Goal: Task Accomplishment & Management: Use online tool/utility

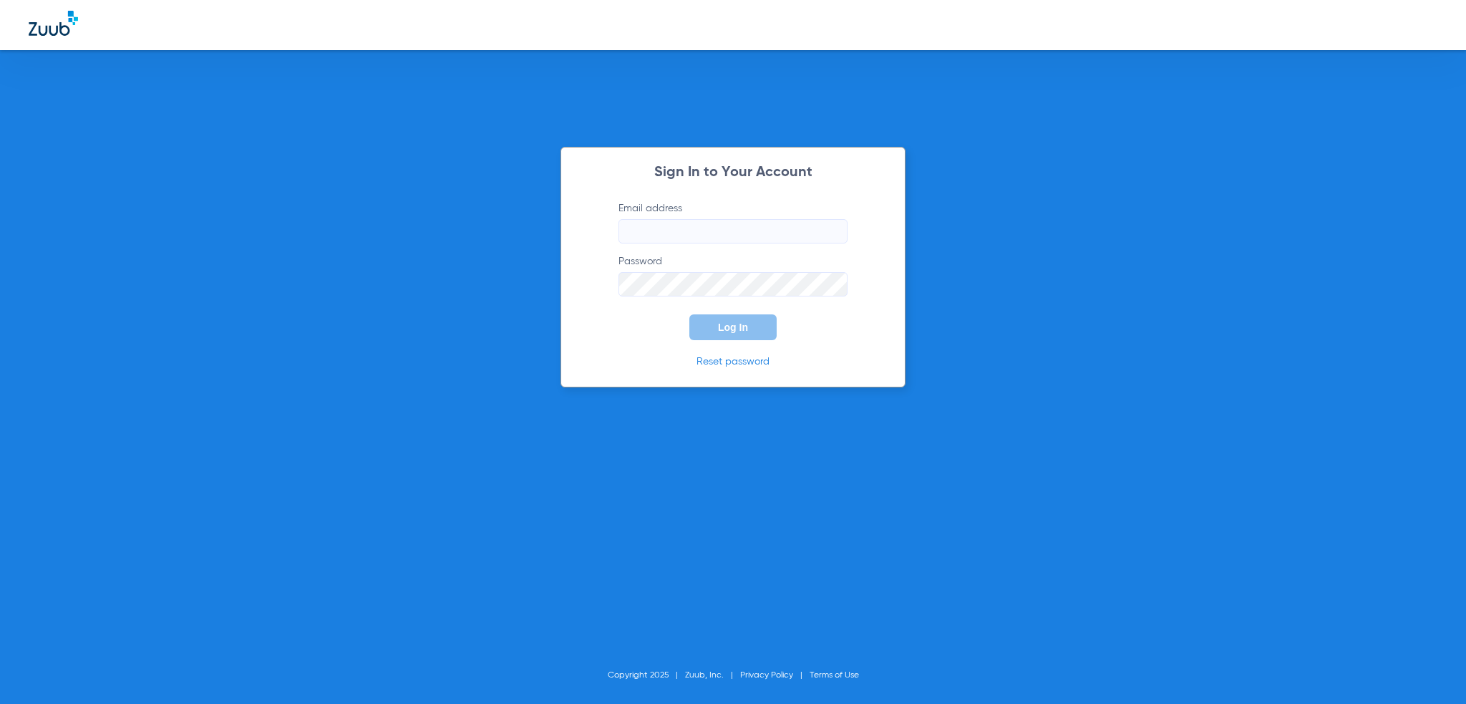
type input "[PERSON_NAME][EMAIL_ADDRESS][PERSON_NAME][DOMAIN_NAME]"
click at [705, 329] on button "Log In" at bounding box center [732, 327] width 87 height 26
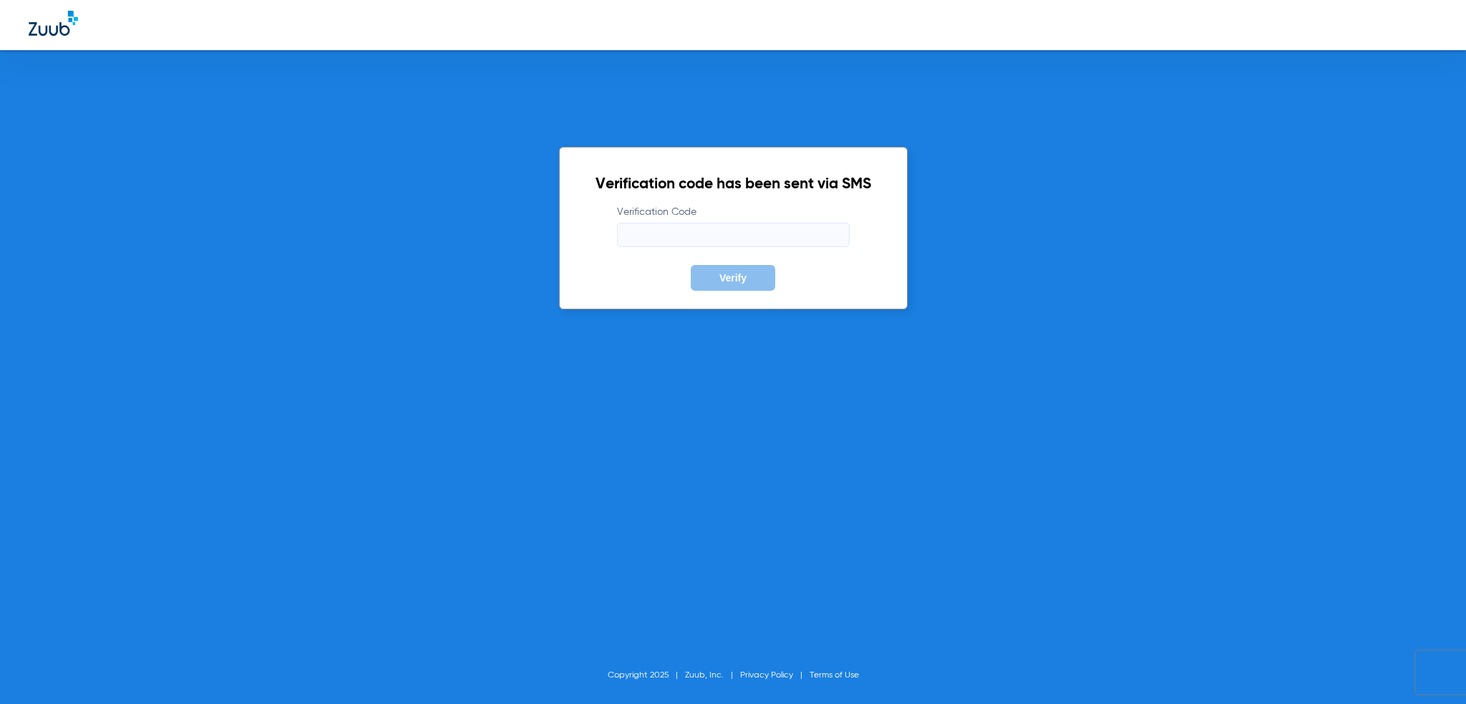
drag, startPoint x: 624, startPoint y: 251, endPoint x: 629, endPoint y: 243, distance: 9.9
click at [627, 248] on form "Verification Code Verify" at bounding box center [734, 248] width 276 height 86
click at [631, 239] on input "Verification Code" at bounding box center [733, 235] width 233 height 24
type input "610243"
click at [691, 265] on button "Verify" at bounding box center [733, 278] width 84 height 26
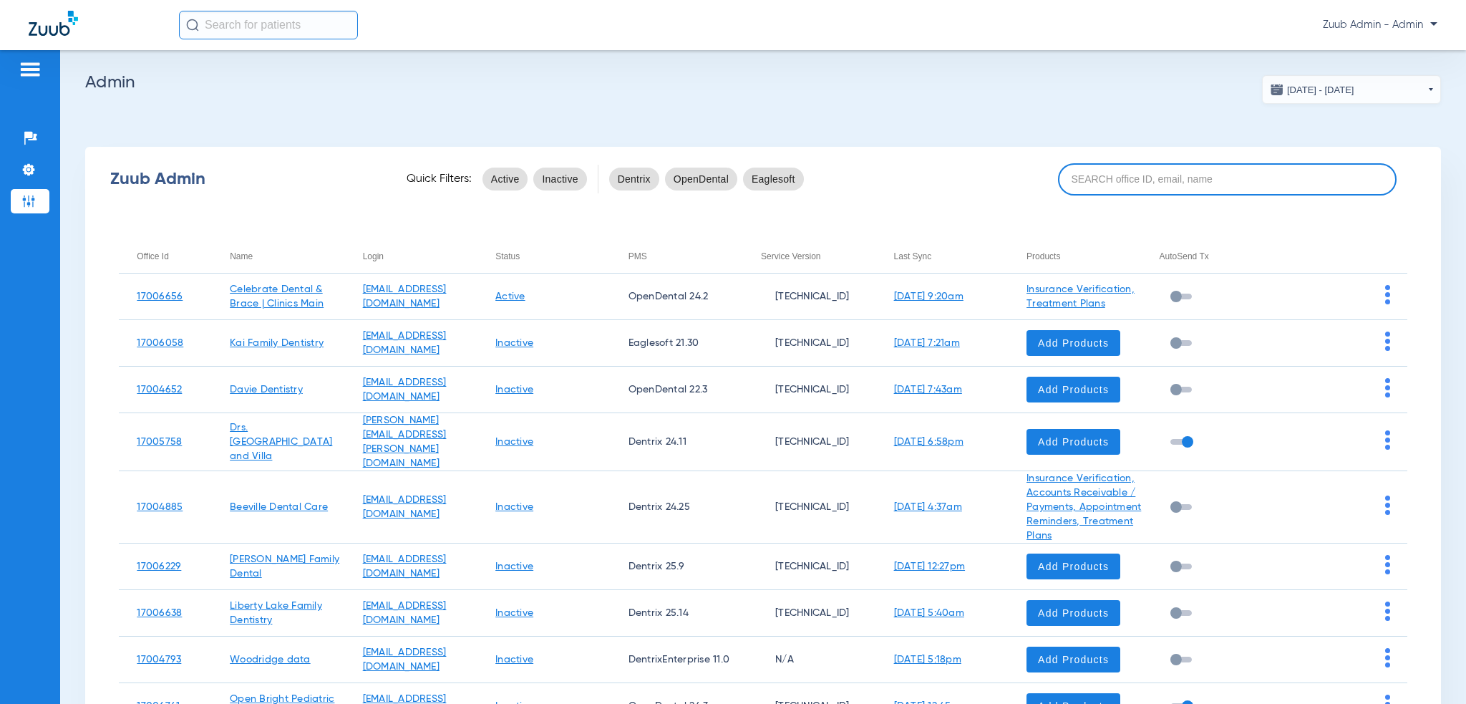
click at [1121, 190] on input at bounding box center [1227, 179] width 339 height 32
paste input "17007191"
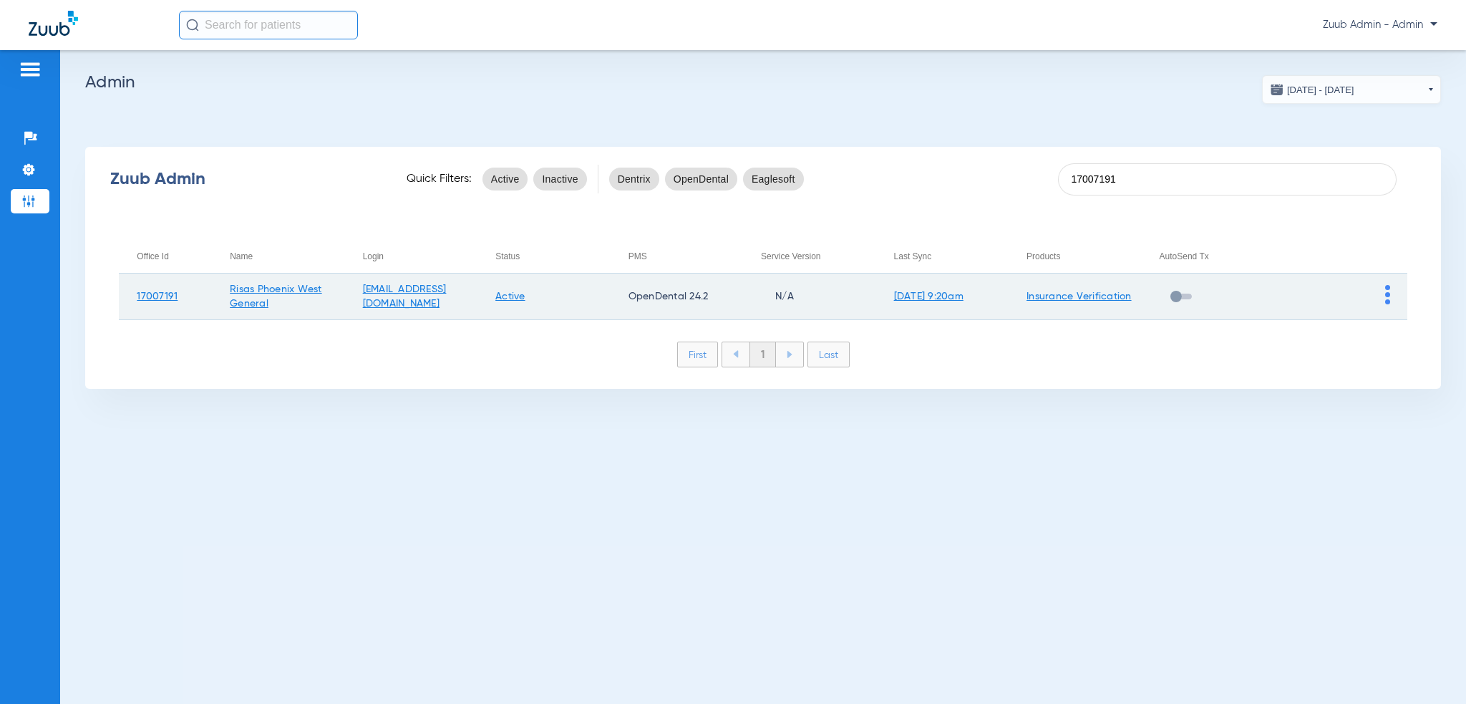
type input "17007191"
drag, startPoint x: 1380, startPoint y: 295, endPoint x: 1387, endPoint y: 299, distance: 7.4
click at [1382, 295] on td at bounding box center [1340, 296] width 133 height 47
click at [1387, 299] on img at bounding box center [1387, 294] width 5 height 19
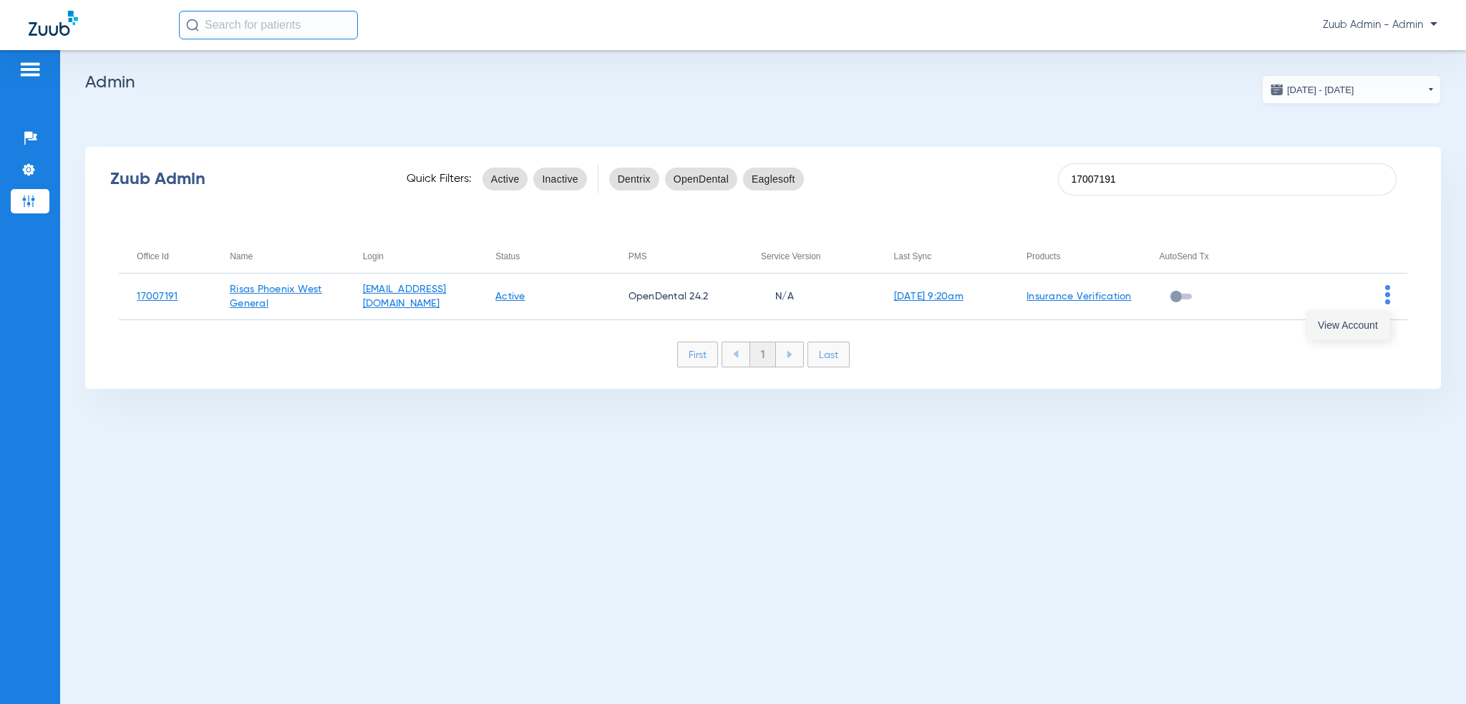
click at [1378, 320] on button "View Account" at bounding box center [1347, 325] width 83 height 29
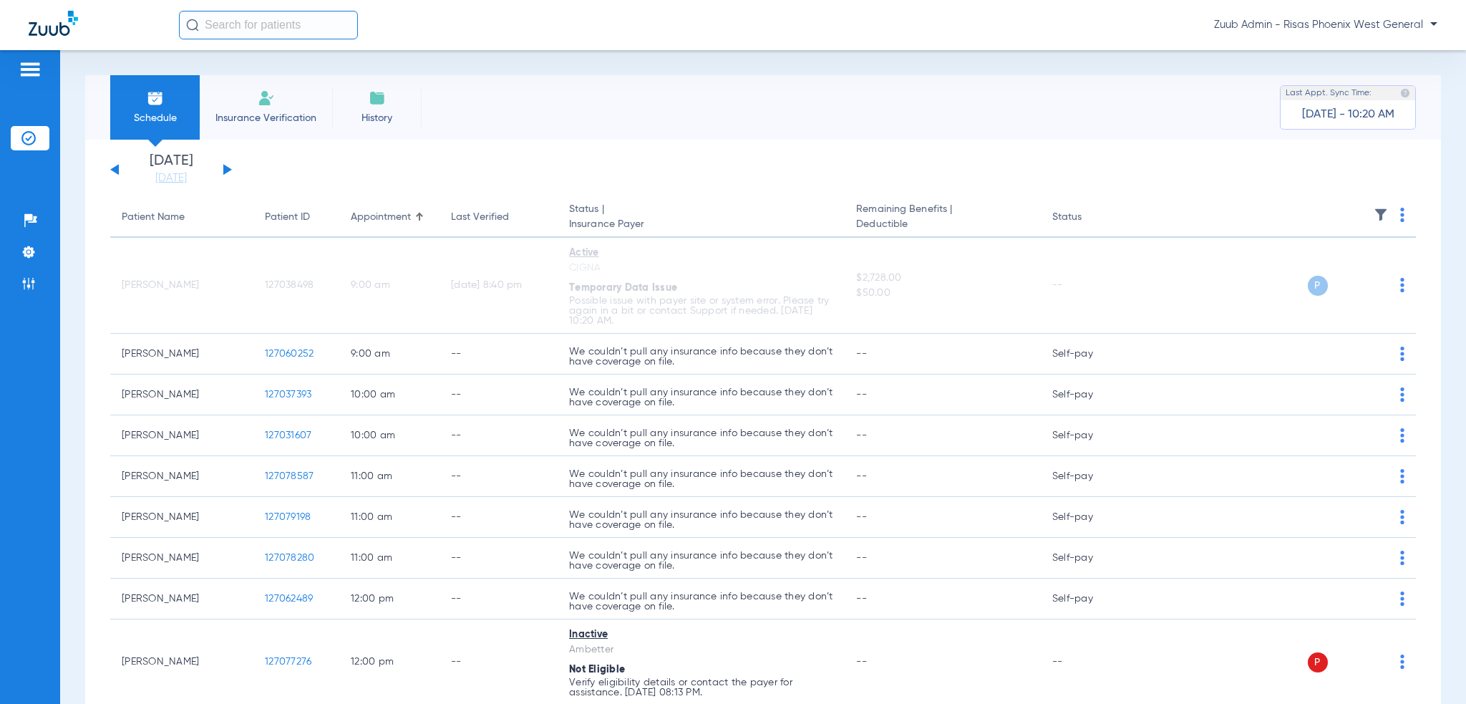
click at [314, 22] on input "text" at bounding box center [268, 25] width 179 height 29
paste input "127069504"
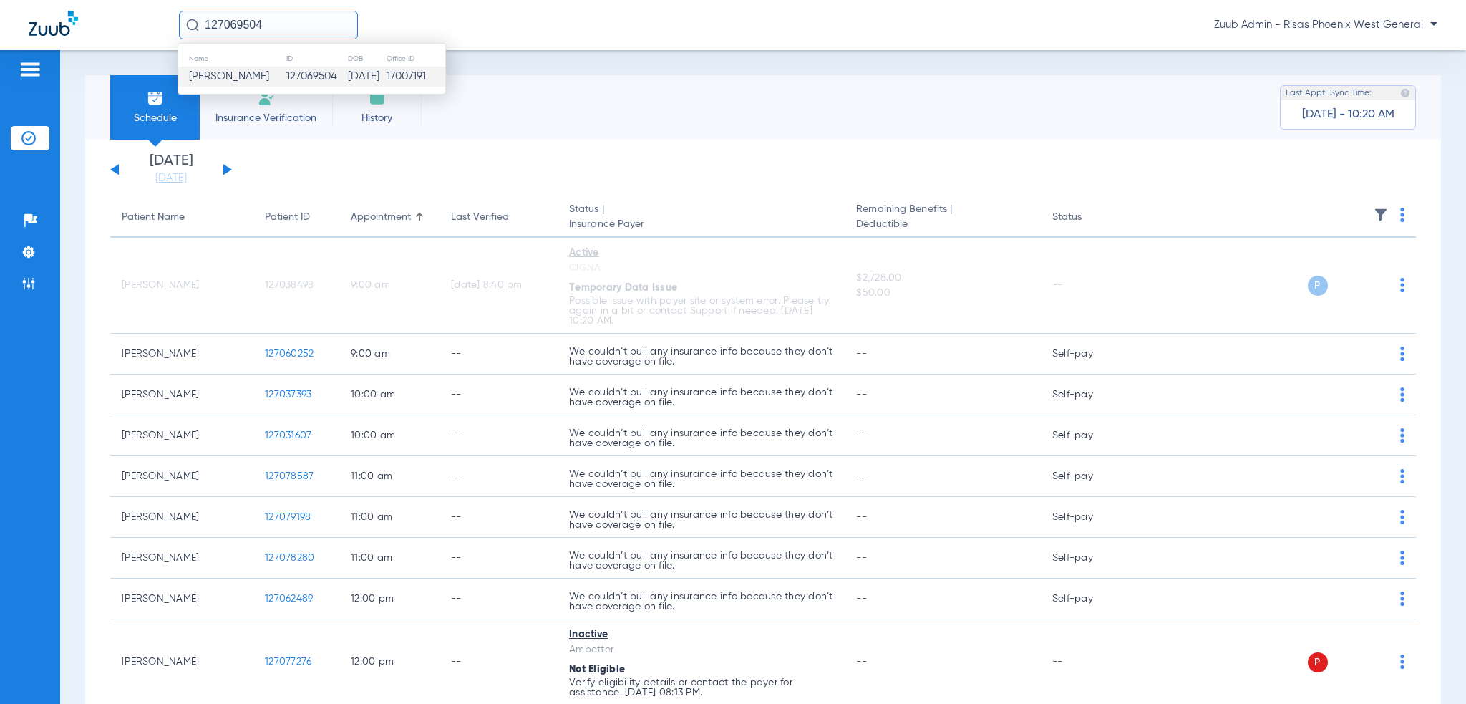
type input "127069504"
click at [347, 79] on td "[DATE]" at bounding box center [366, 77] width 39 height 20
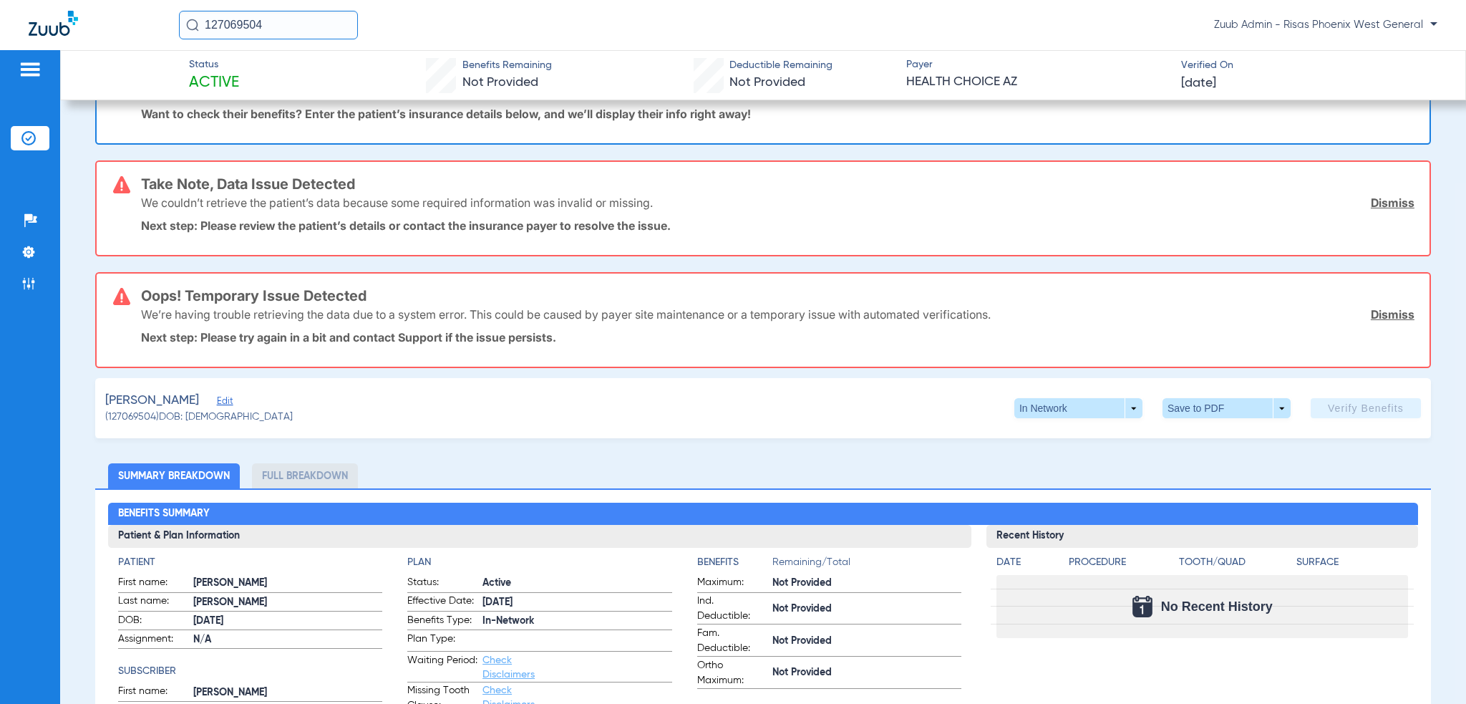
scroll to position [430, 0]
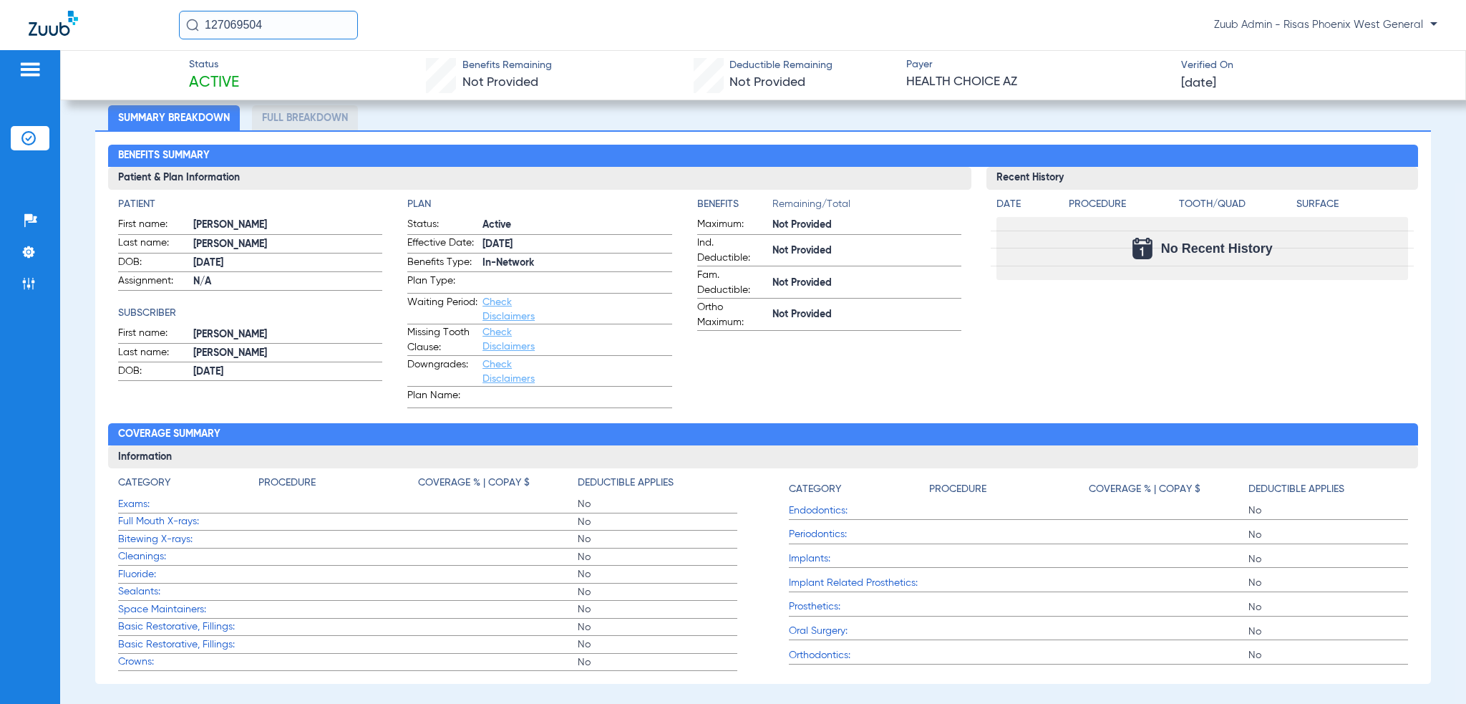
click at [274, 6] on div "127069504 Zuub Admin - Risas Phoenix West General" at bounding box center [733, 25] width 1466 height 50
click at [275, 16] on input "127069504" at bounding box center [268, 25] width 179 height 29
click at [246, 8] on div "127069504 Name ID DOB Office ID [PERSON_NAME] 127069504 [DATE] 17007191 Zuub Ad…" at bounding box center [733, 25] width 1466 height 50
click at [263, 31] on input "127069504" at bounding box center [268, 25] width 179 height 29
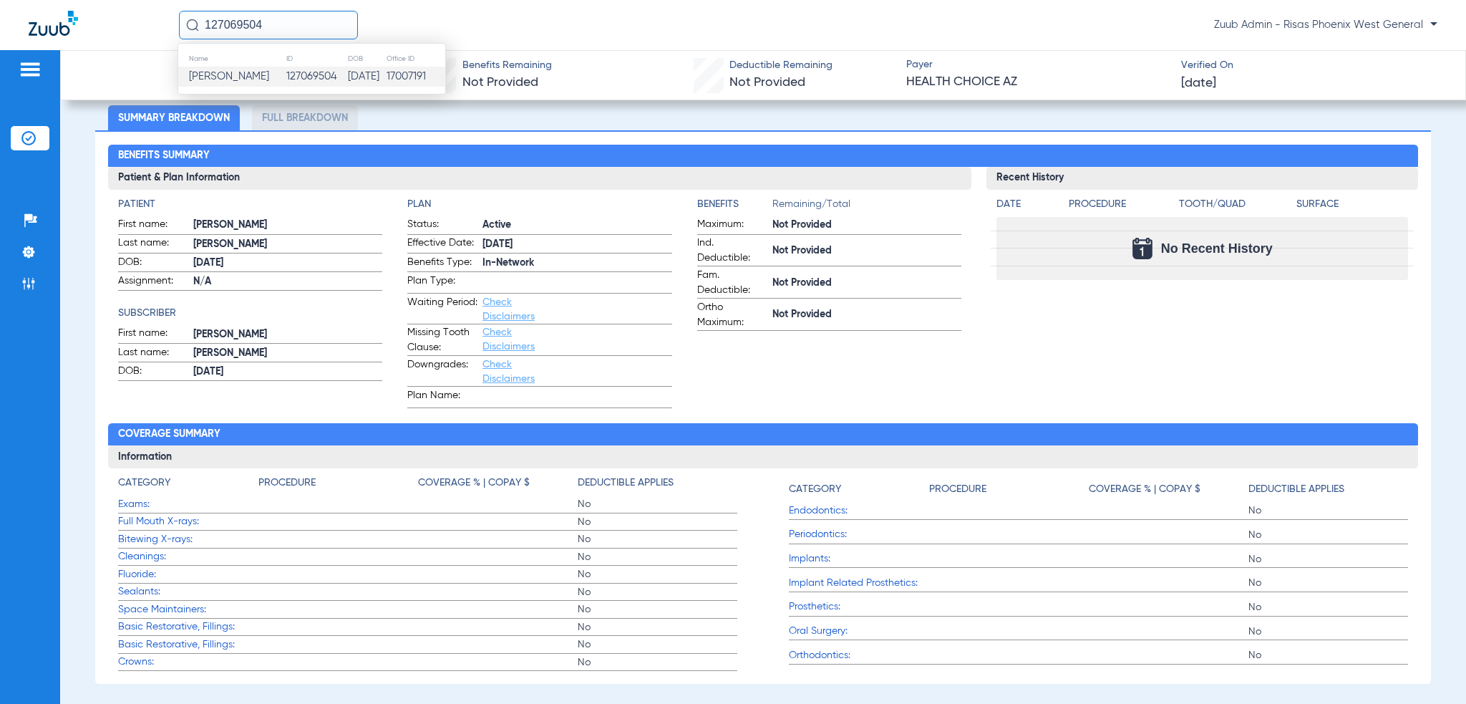
paste input "text"
click at [283, 28] on input "text" at bounding box center [268, 25] width 179 height 29
paste input "127069504"
type input "127069504"
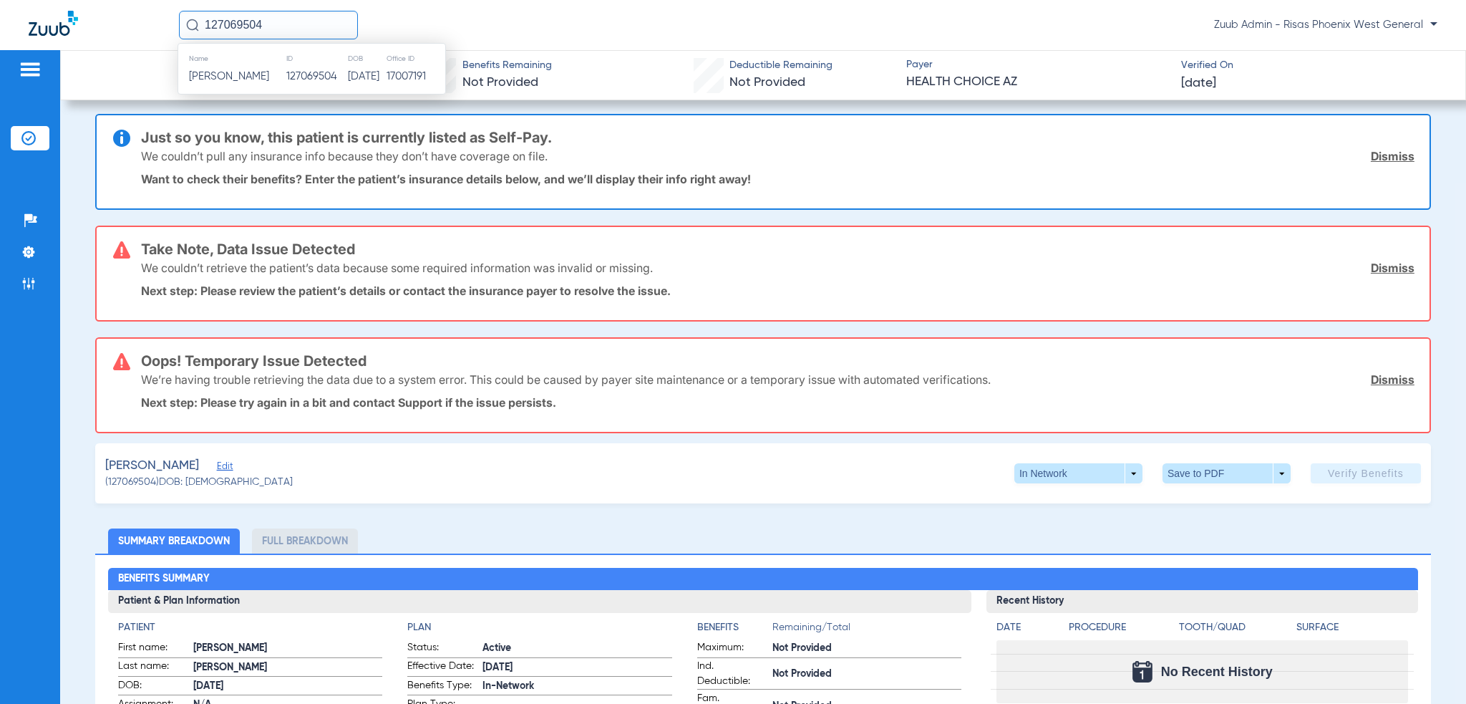
scroll to position [0, 0]
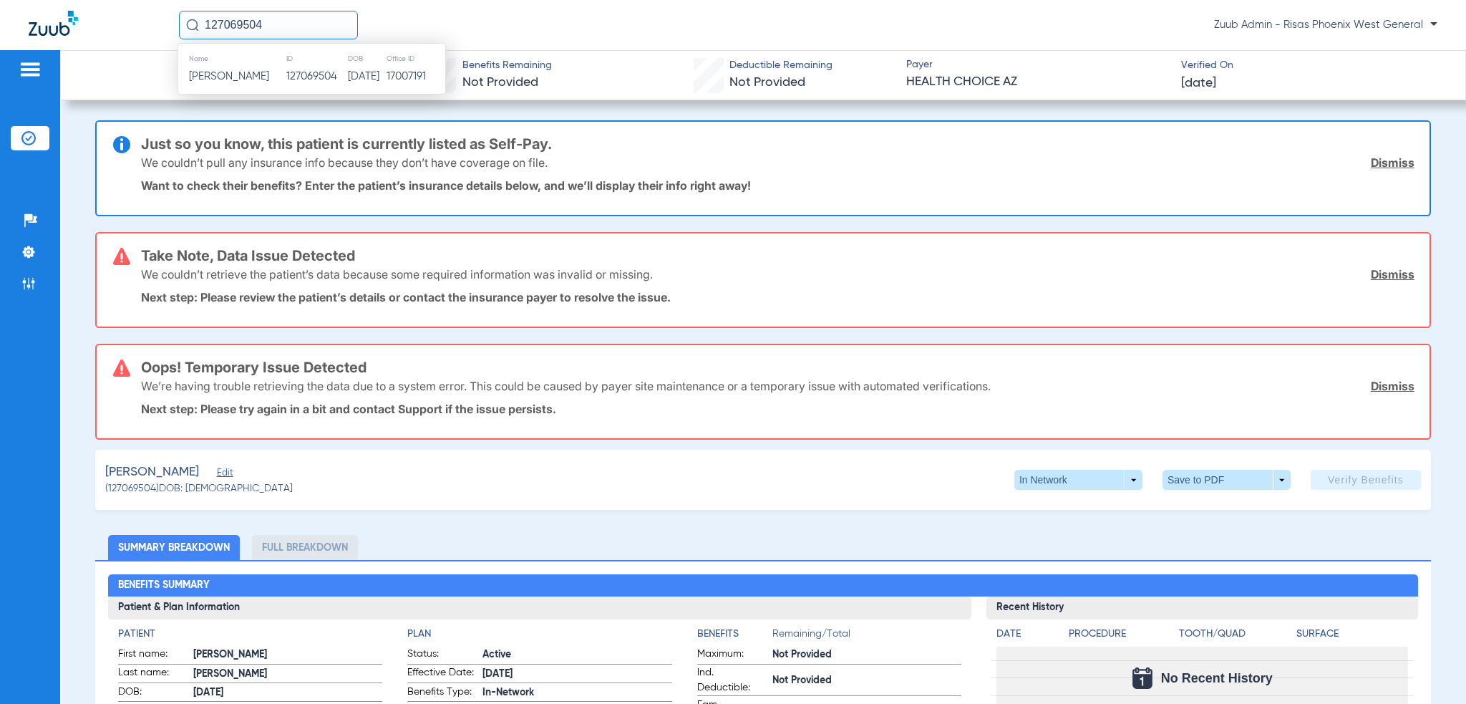
click at [147, 484] on span "(127069504) DOB: [DEMOGRAPHIC_DATA]" at bounding box center [199, 488] width 188 height 15
copy span "127069504"
click at [283, 16] on input "127069504" at bounding box center [268, 25] width 179 height 29
click at [283, 12] on input "127069504" at bounding box center [268, 25] width 179 height 29
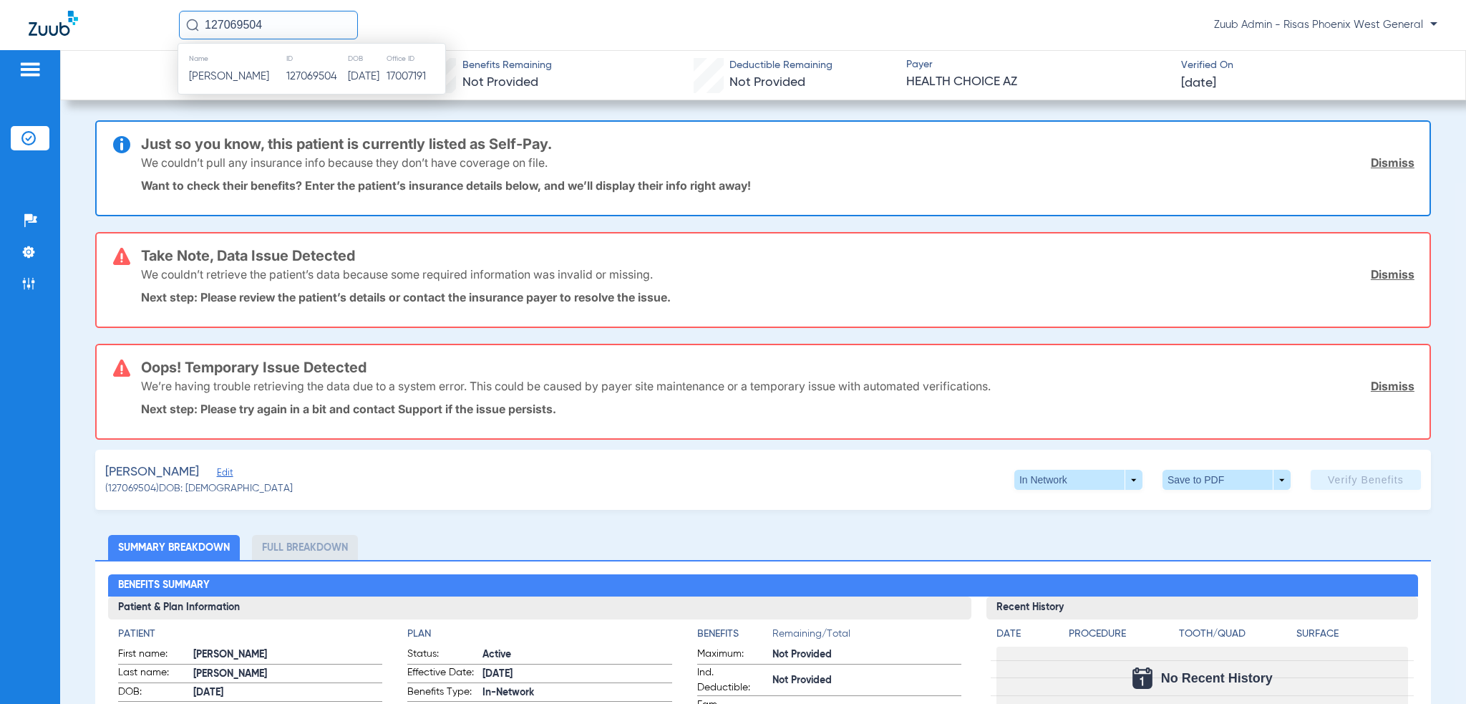
click at [283, 14] on input "127069504" at bounding box center [268, 25] width 179 height 29
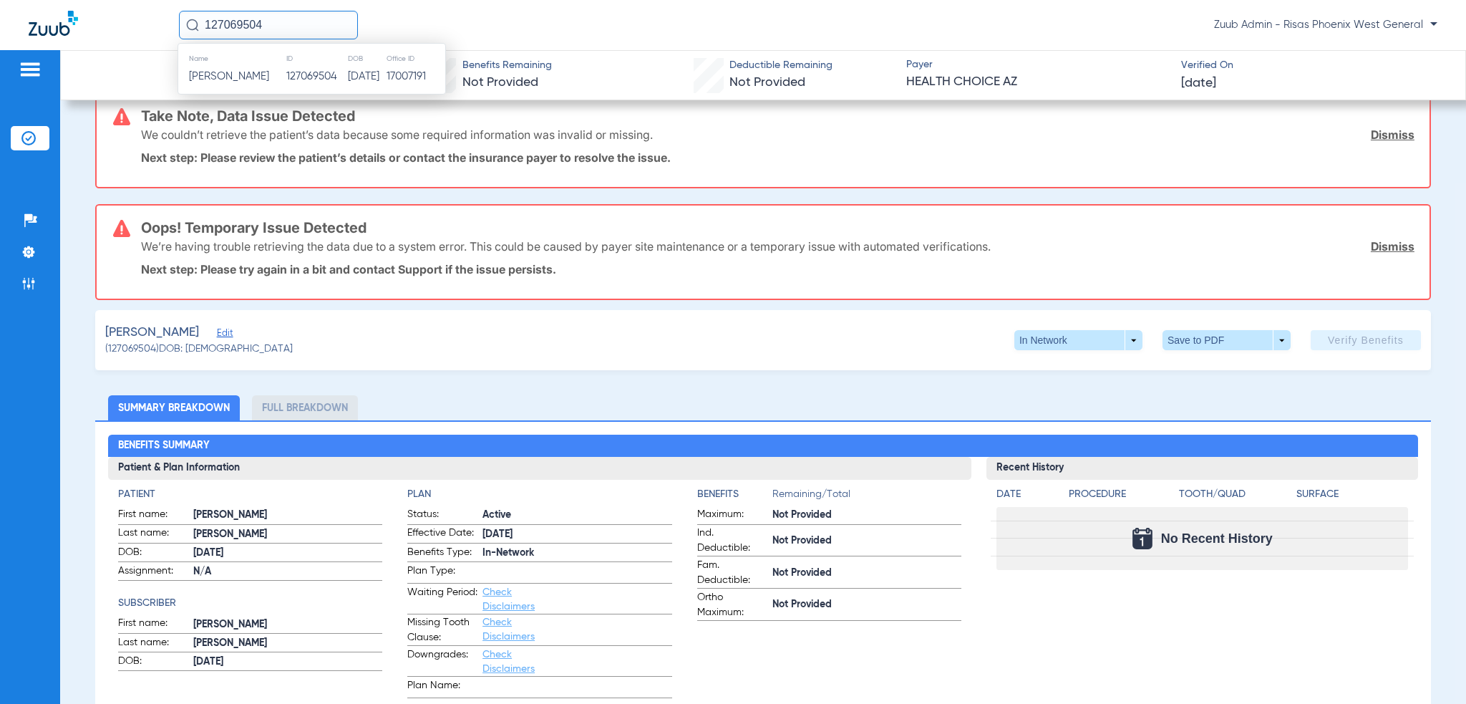
scroll to position [143, 0]
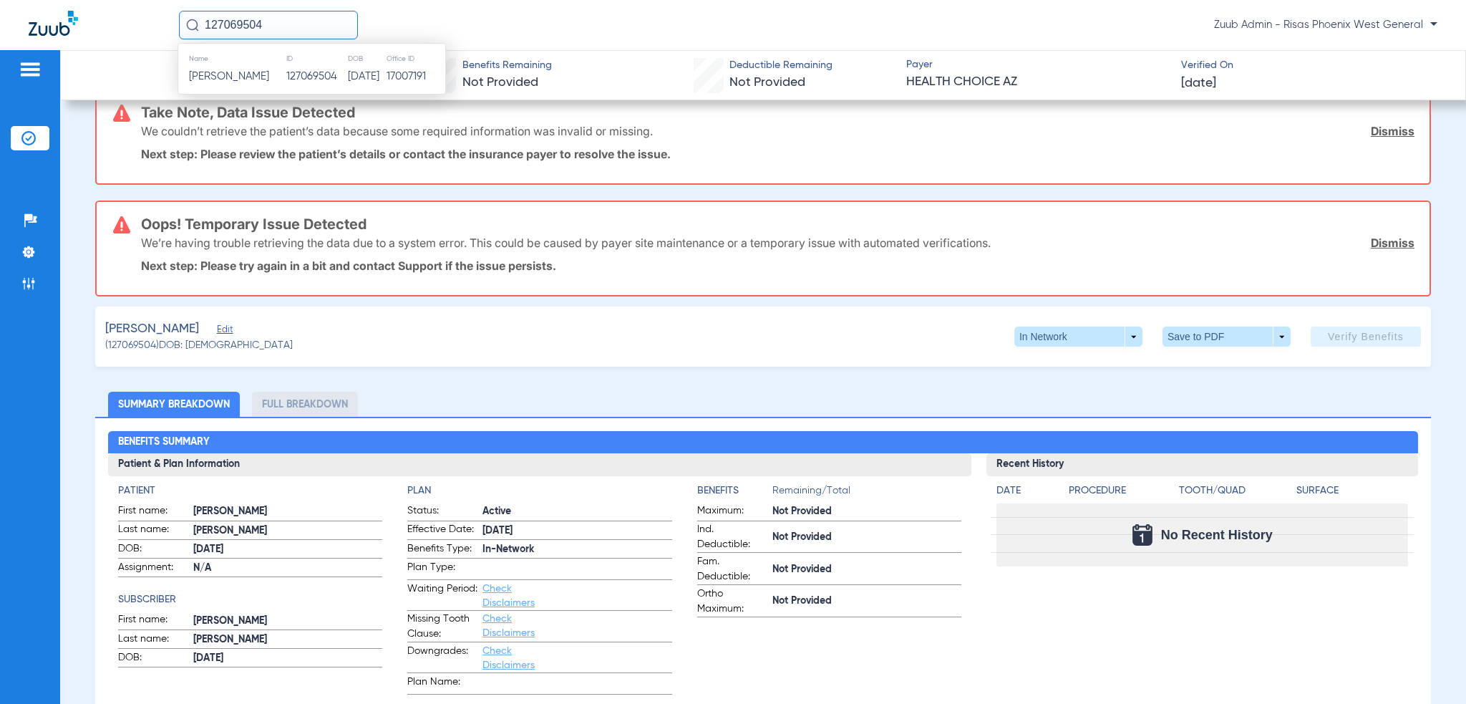
click at [217, 331] on span "Edit" at bounding box center [223, 331] width 13 height 14
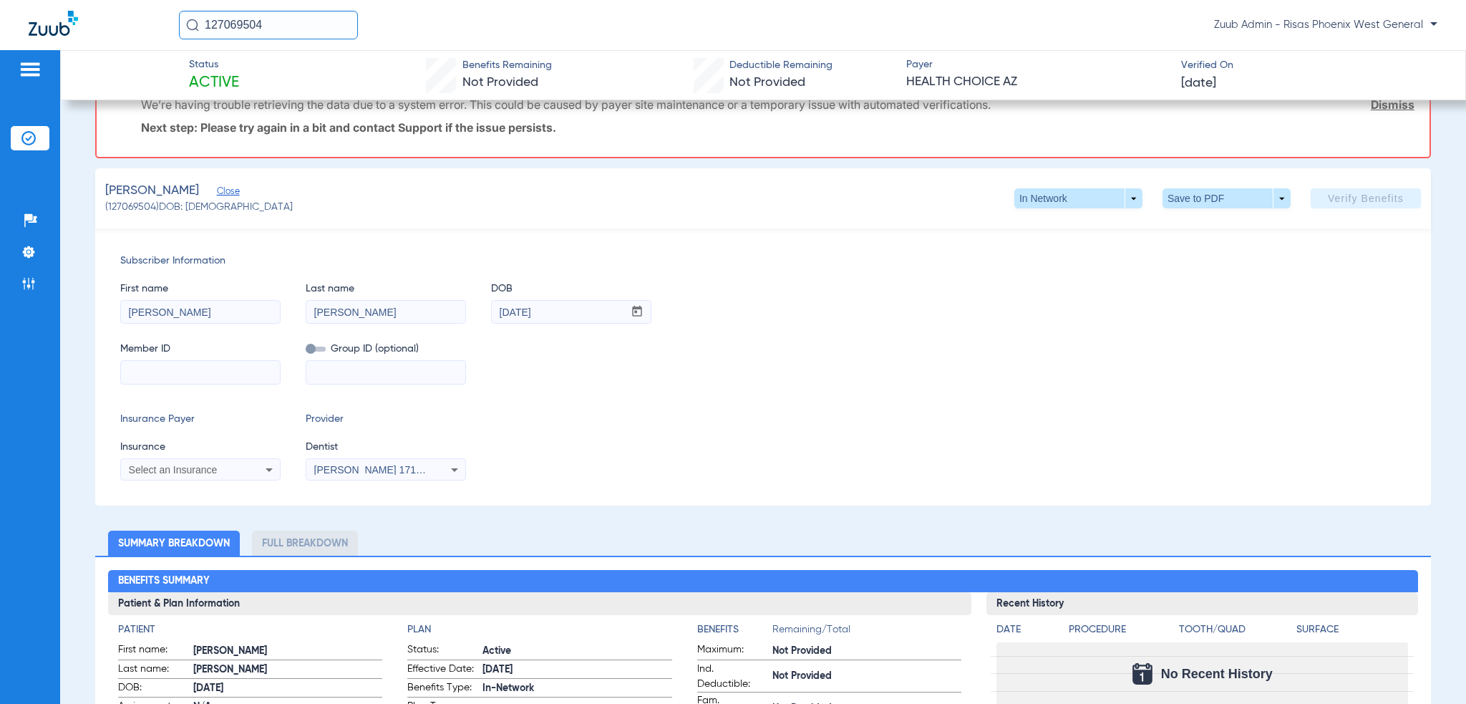
scroll to position [286, 0]
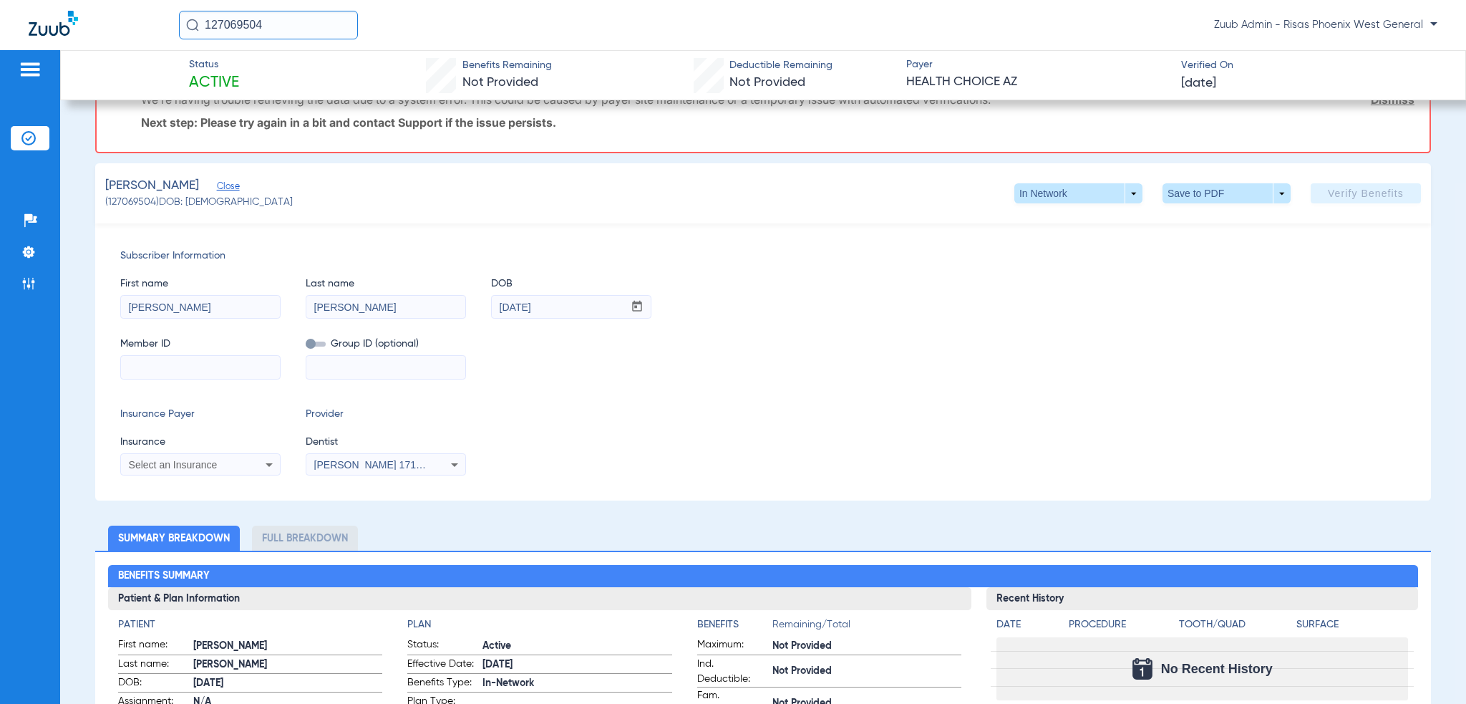
click at [201, 372] on input at bounding box center [200, 367] width 159 height 23
paste input "HCIA53301117"
type input "HCIA53301117"
click at [228, 461] on div "Select an Insurance" at bounding box center [186, 465] width 115 height 10
type input "az"
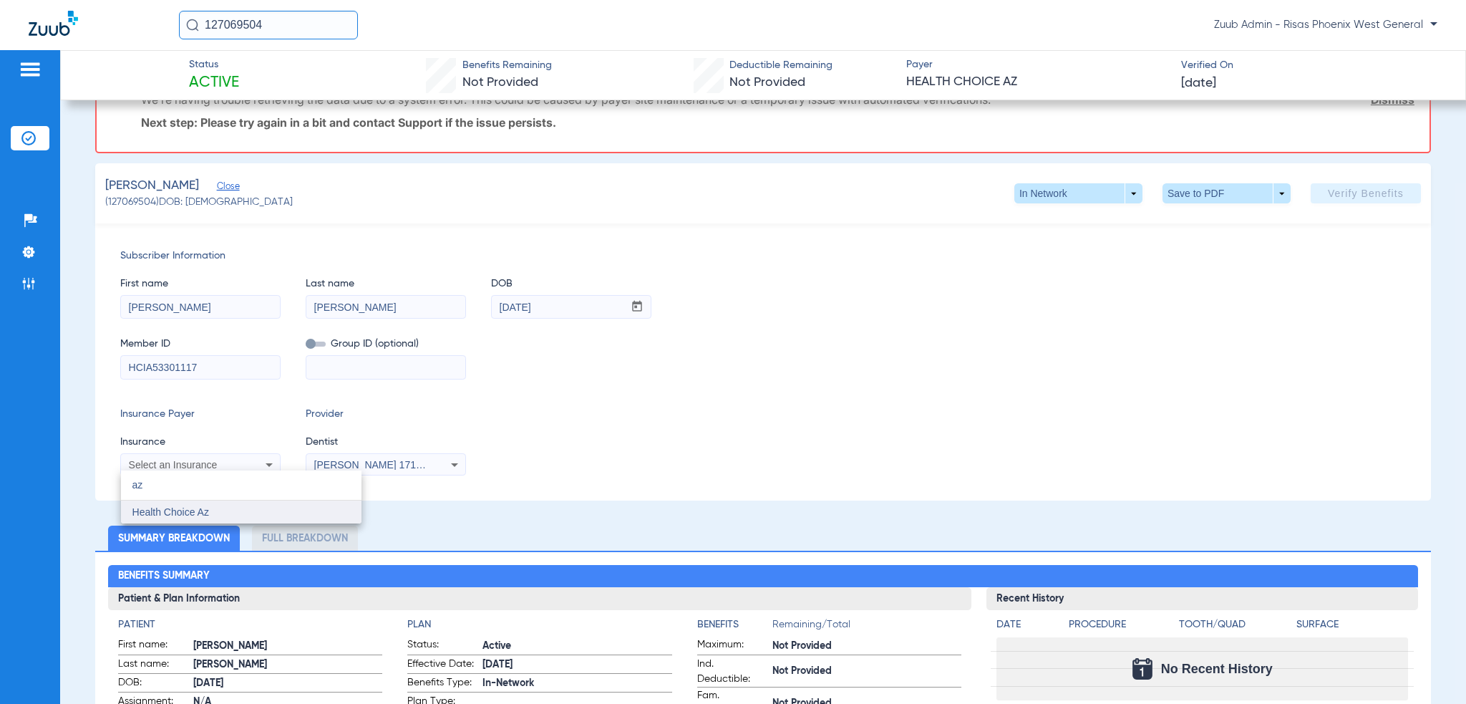
click at [140, 518] on mat-option "Health Choice Az" at bounding box center [241, 511] width 241 height 23
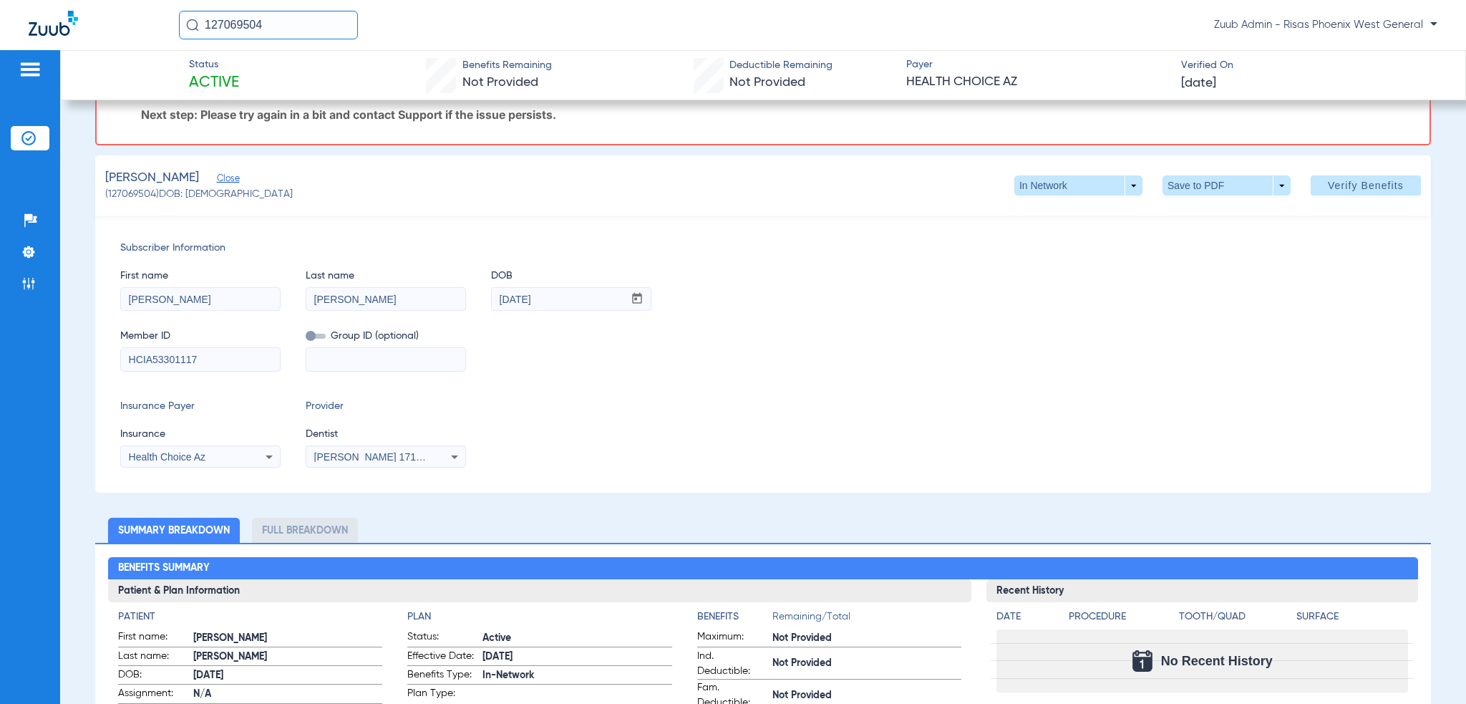
scroll to position [175, 0]
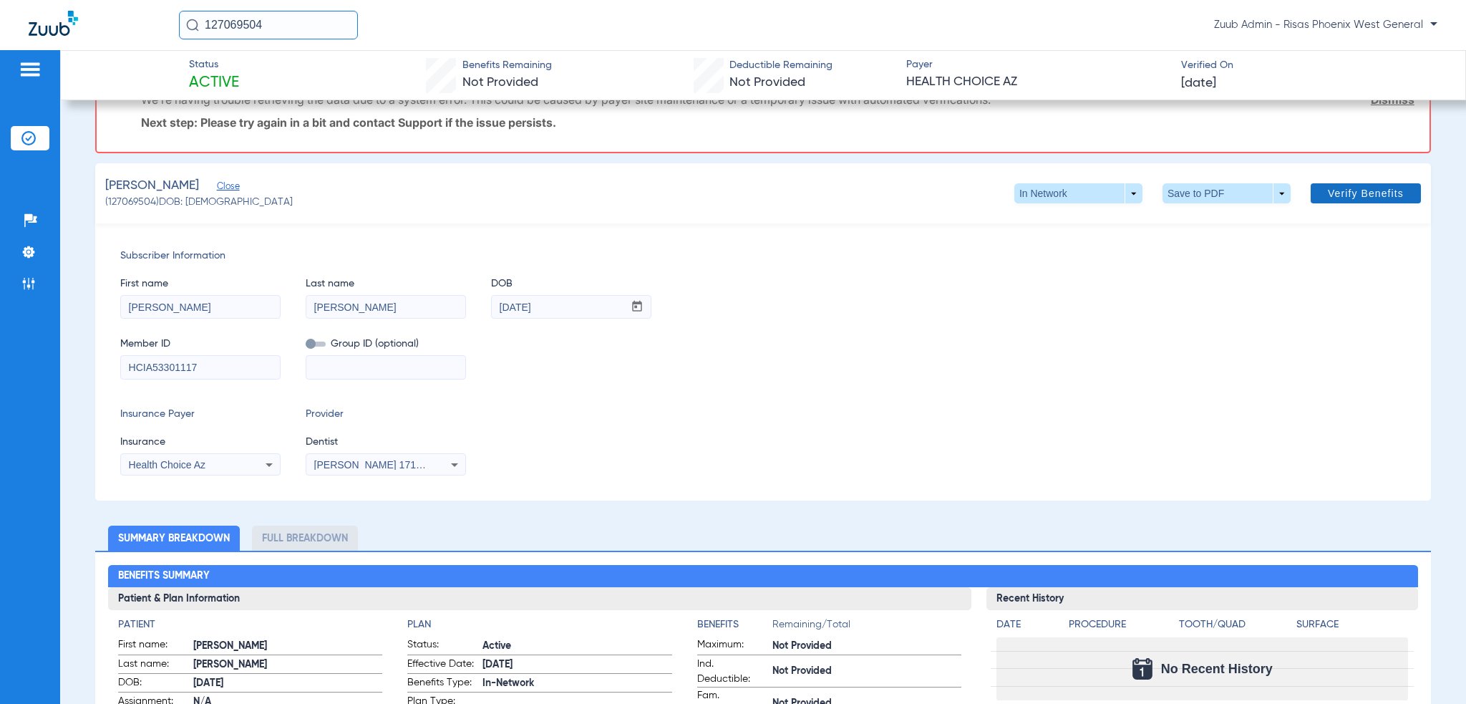
click at [1331, 193] on span "Verify Benefits" at bounding box center [1366, 193] width 76 height 11
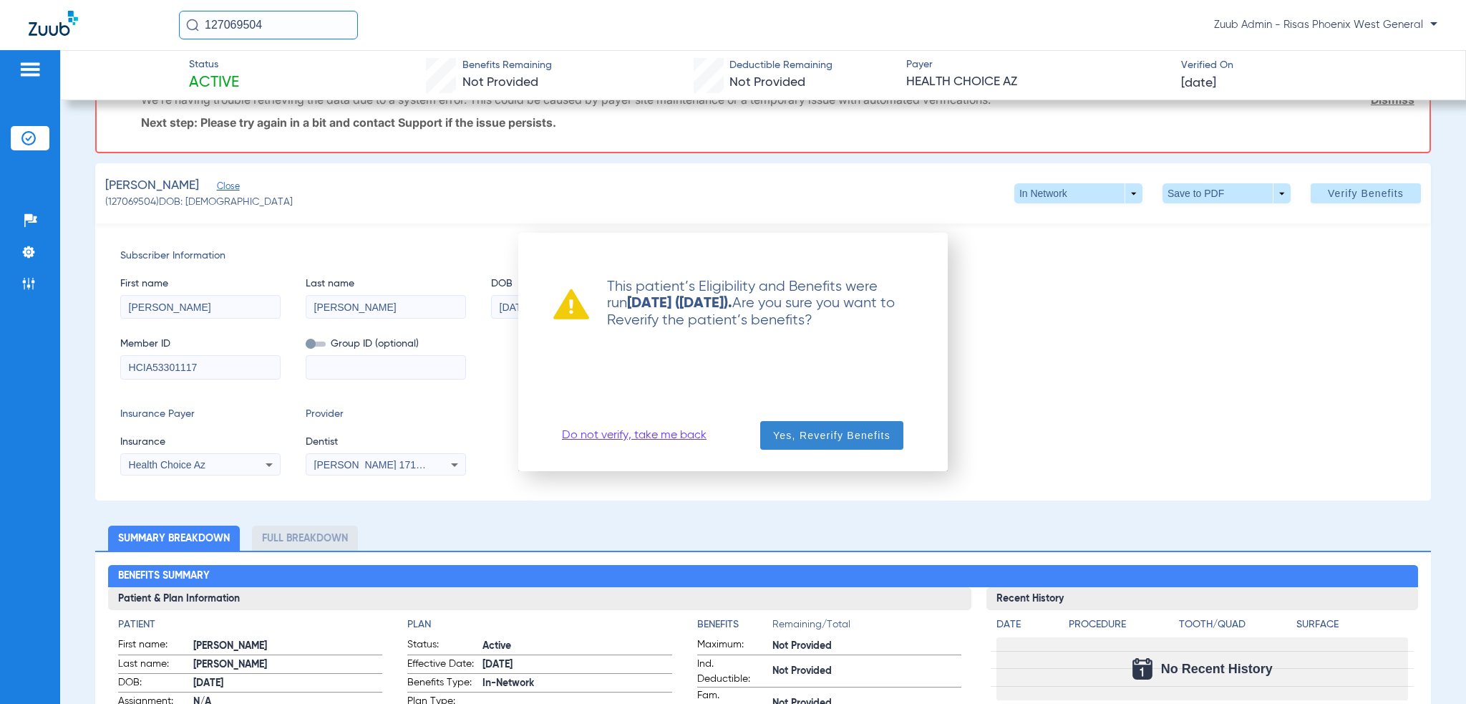
click at [833, 429] on span "Yes, Reverify Benefits" at bounding box center [831, 435] width 117 height 14
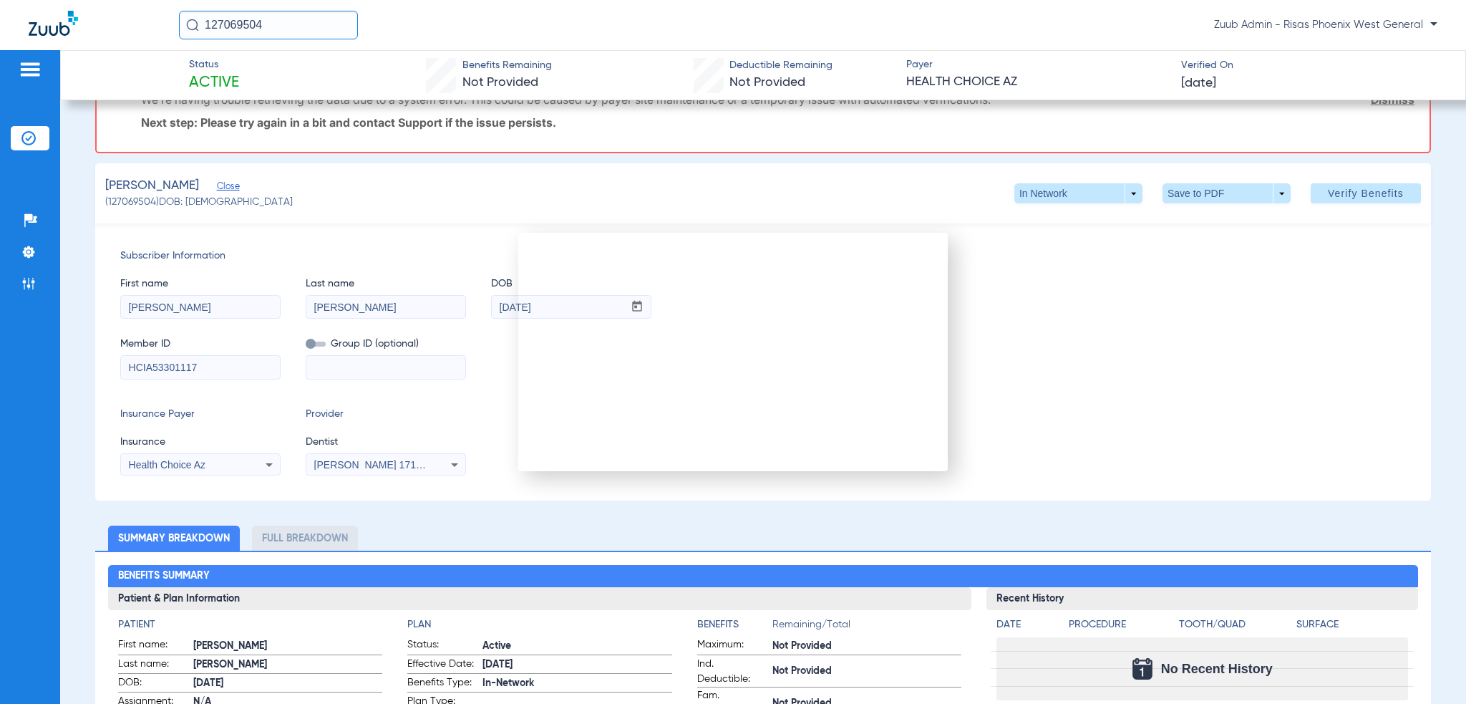
scroll to position [0, 0]
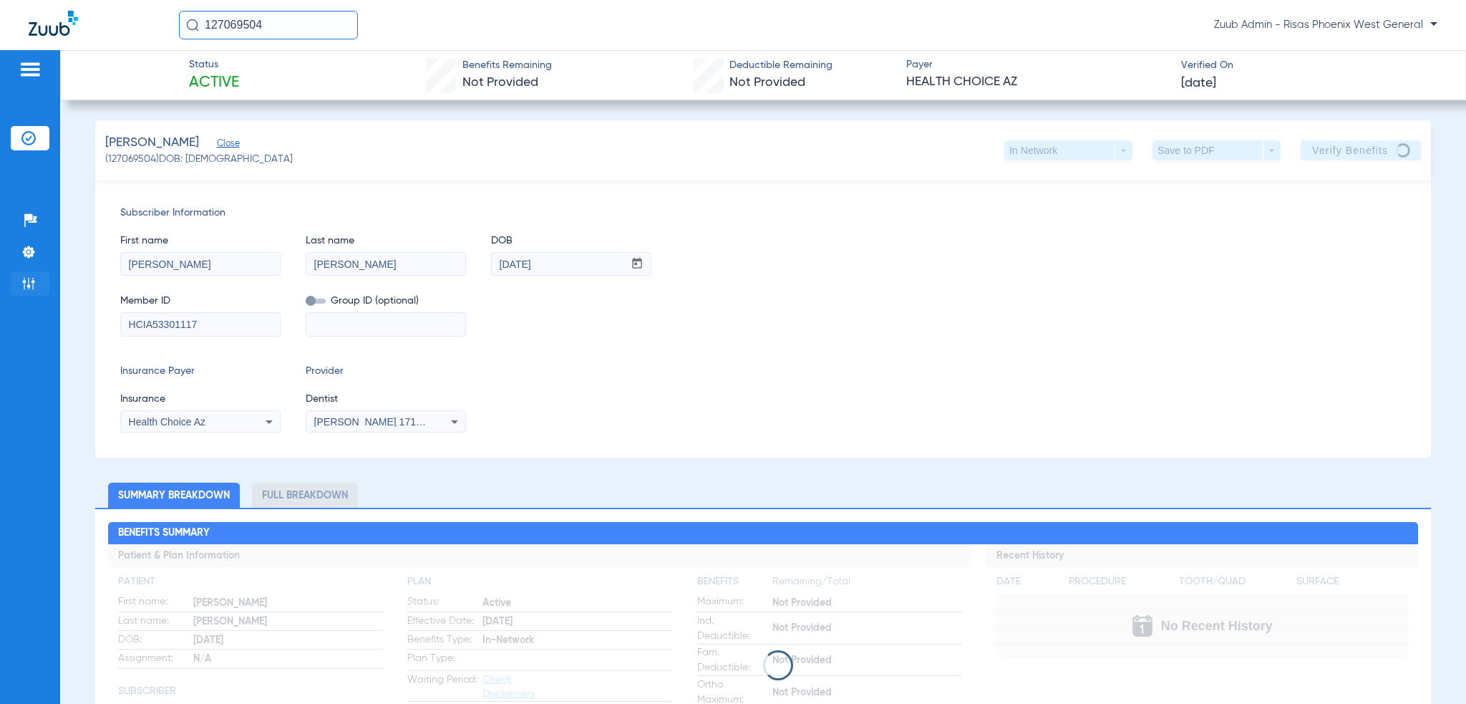
click at [29, 288] on img at bounding box center [28, 283] width 14 height 14
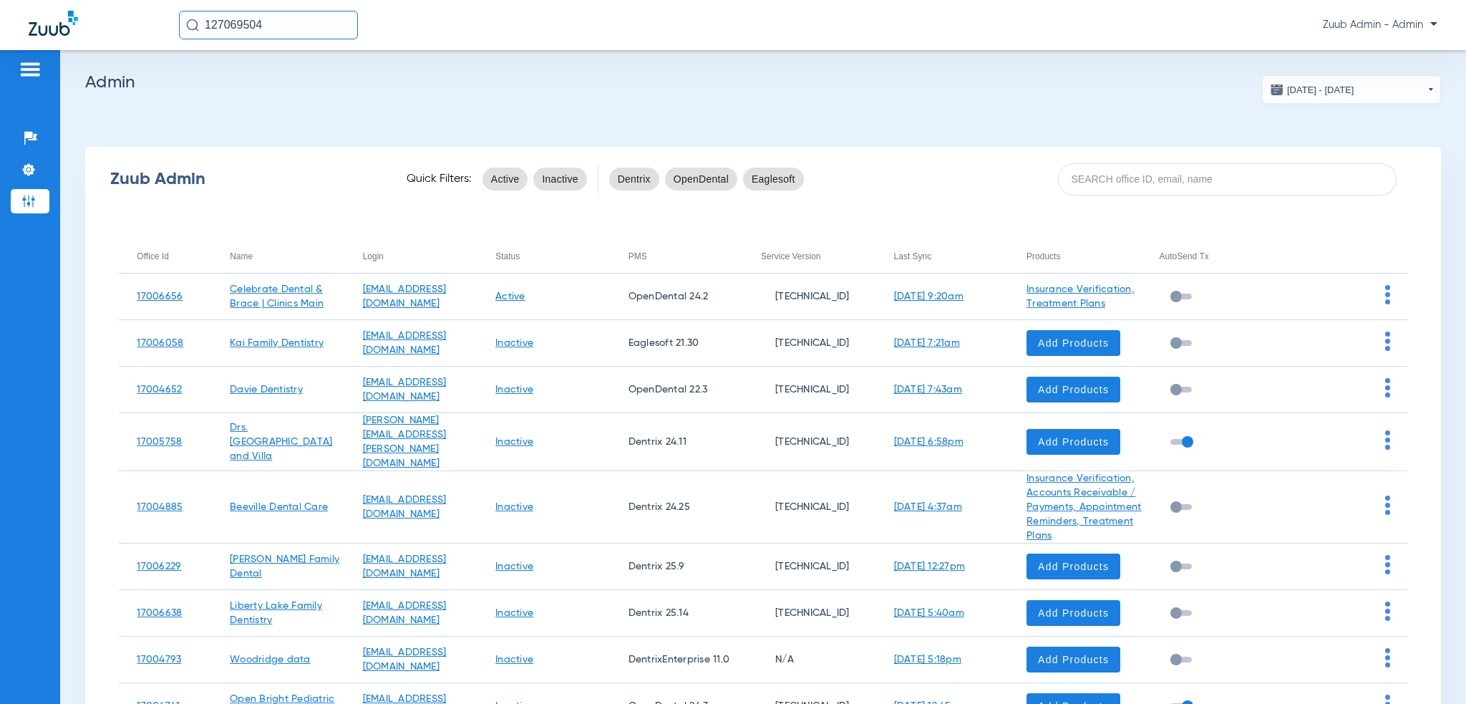
click at [1113, 195] on div "Zuub Admin Quick Filters: Active Inactive Dentrix OpenDental Eaglesoft" at bounding box center [763, 178] width 1356 height 57
click at [1114, 188] on input at bounding box center [1227, 179] width 339 height 32
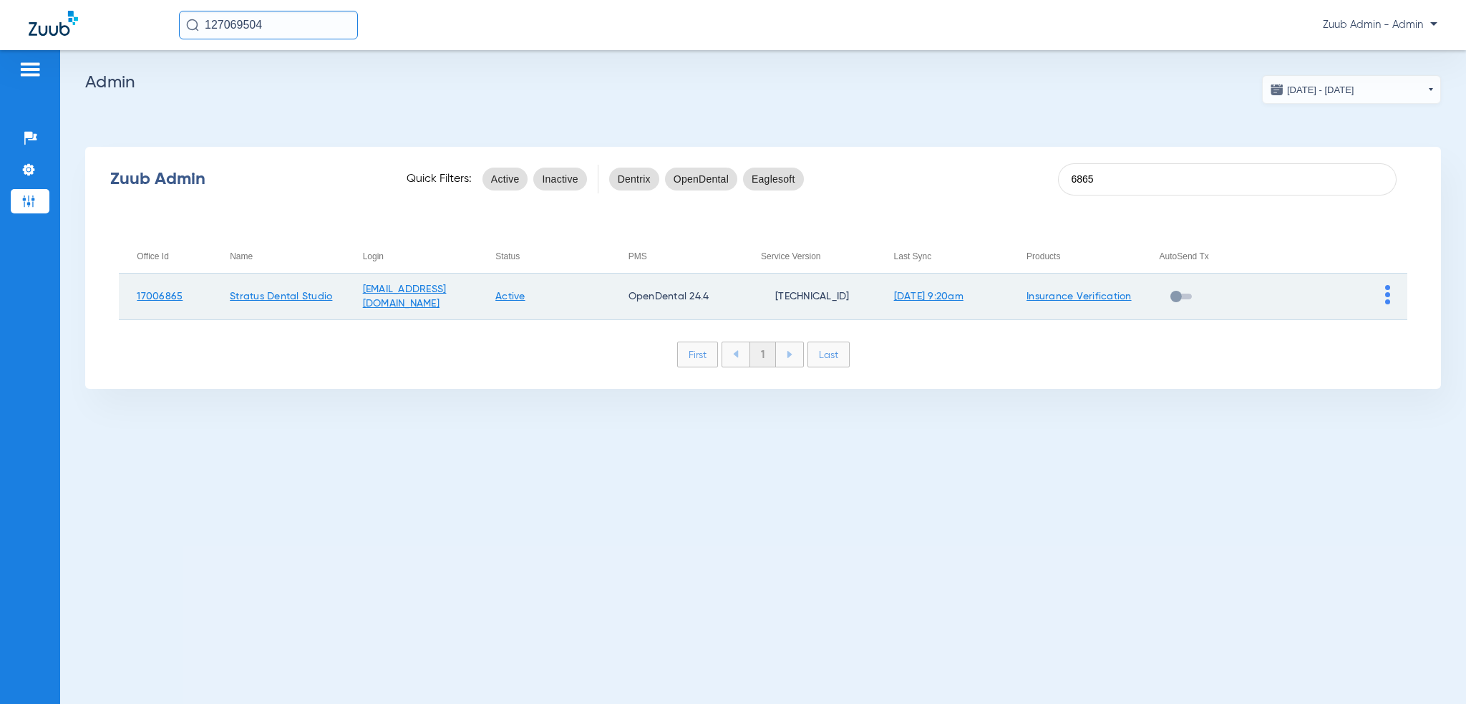
type input "6865"
click at [1388, 298] on img at bounding box center [1387, 294] width 5 height 19
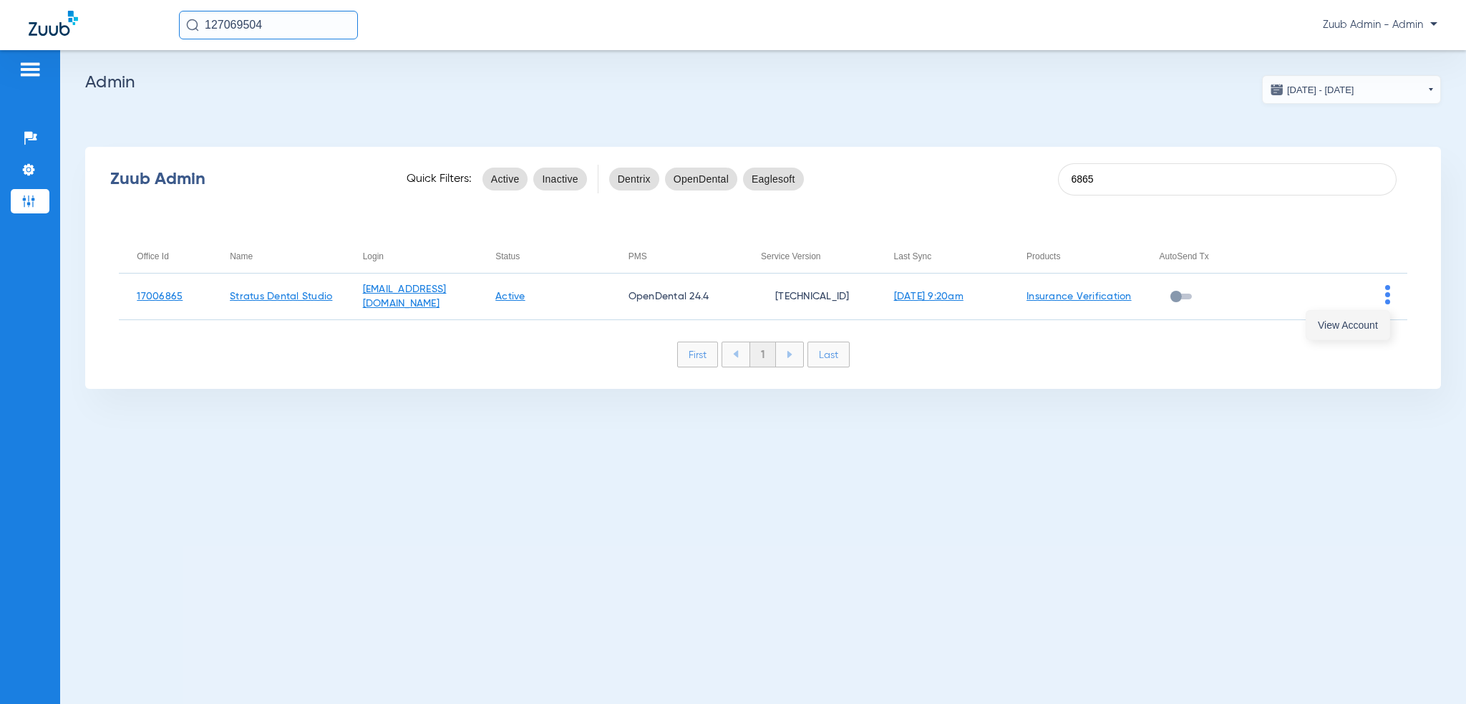
click at [1377, 321] on span "View Account" at bounding box center [1348, 325] width 60 height 10
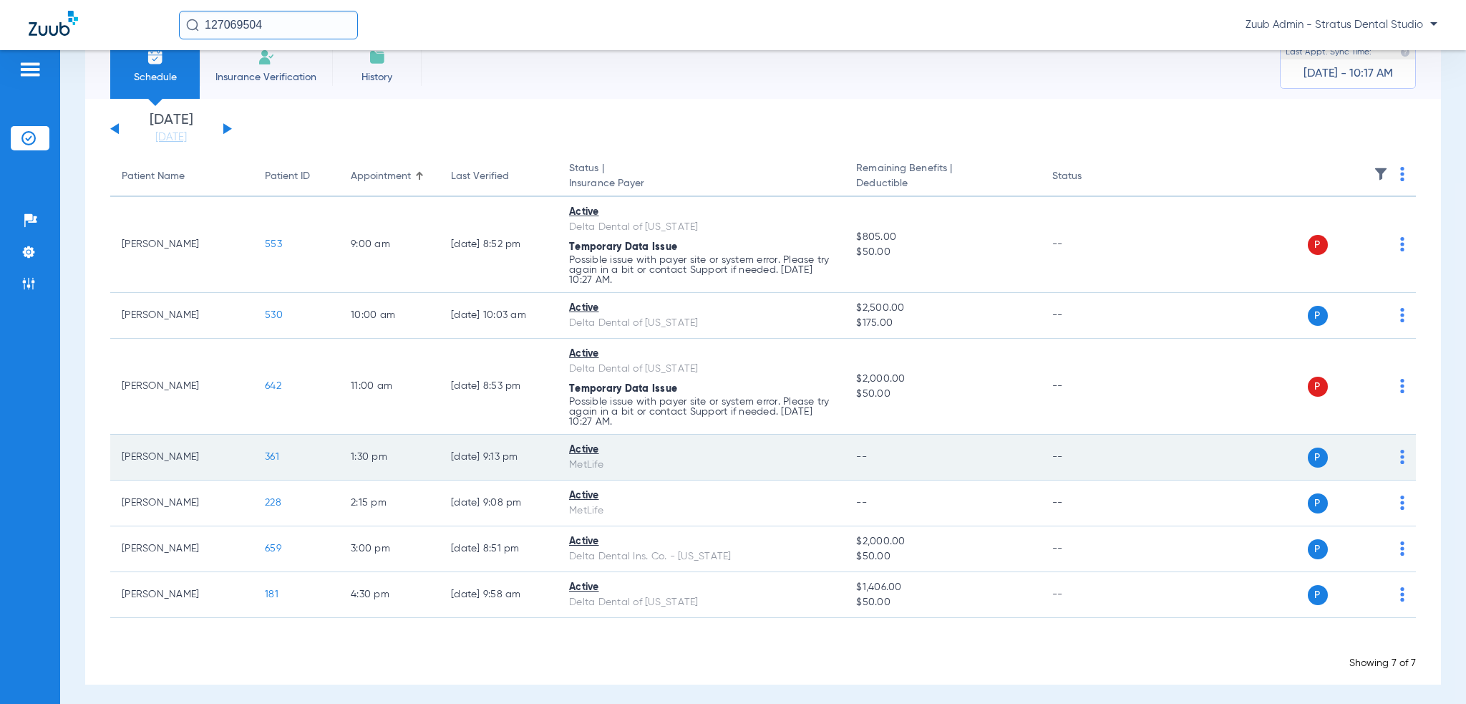
scroll to position [44, 0]
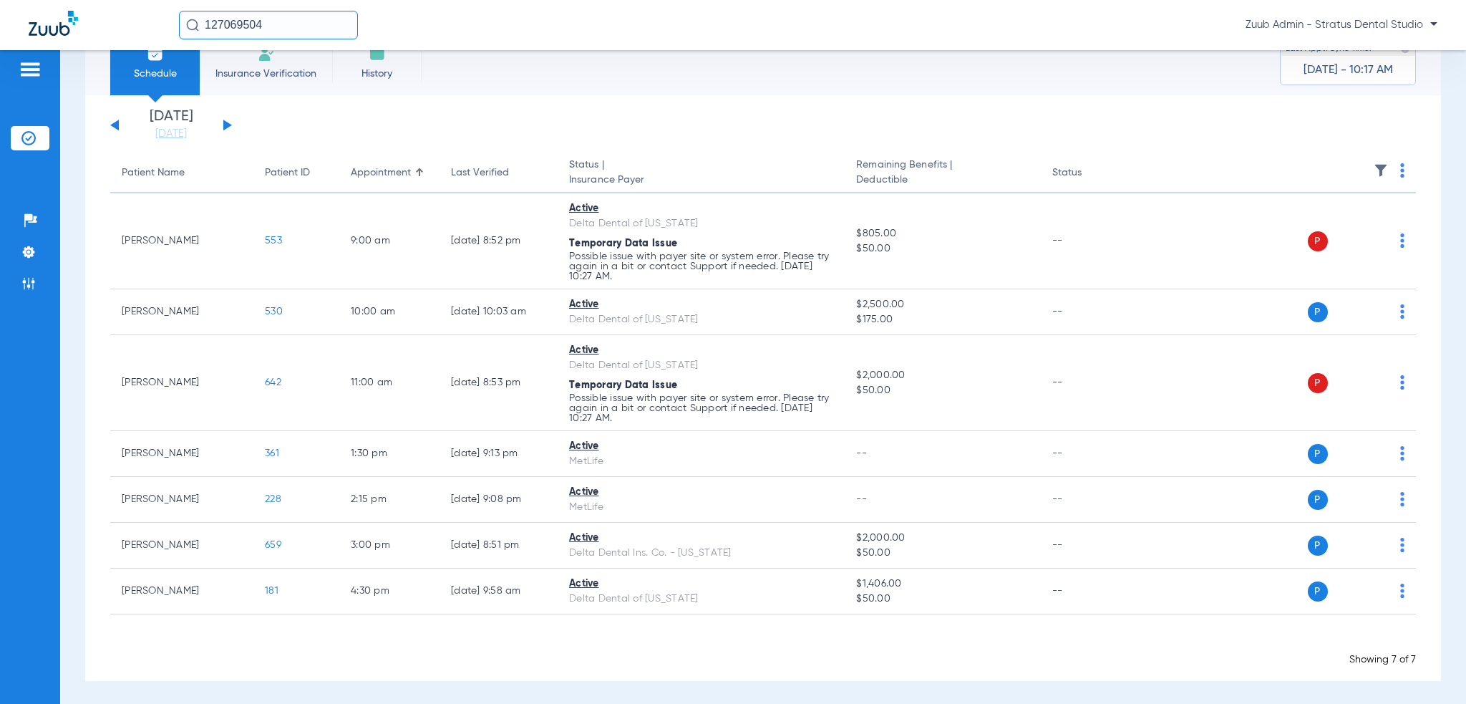
click at [1400, 170] on img at bounding box center [1402, 170] width 4 height 14
click at [1357, 228] on span "Verify All" at bounding box center [1339, 227] width 86 height 10
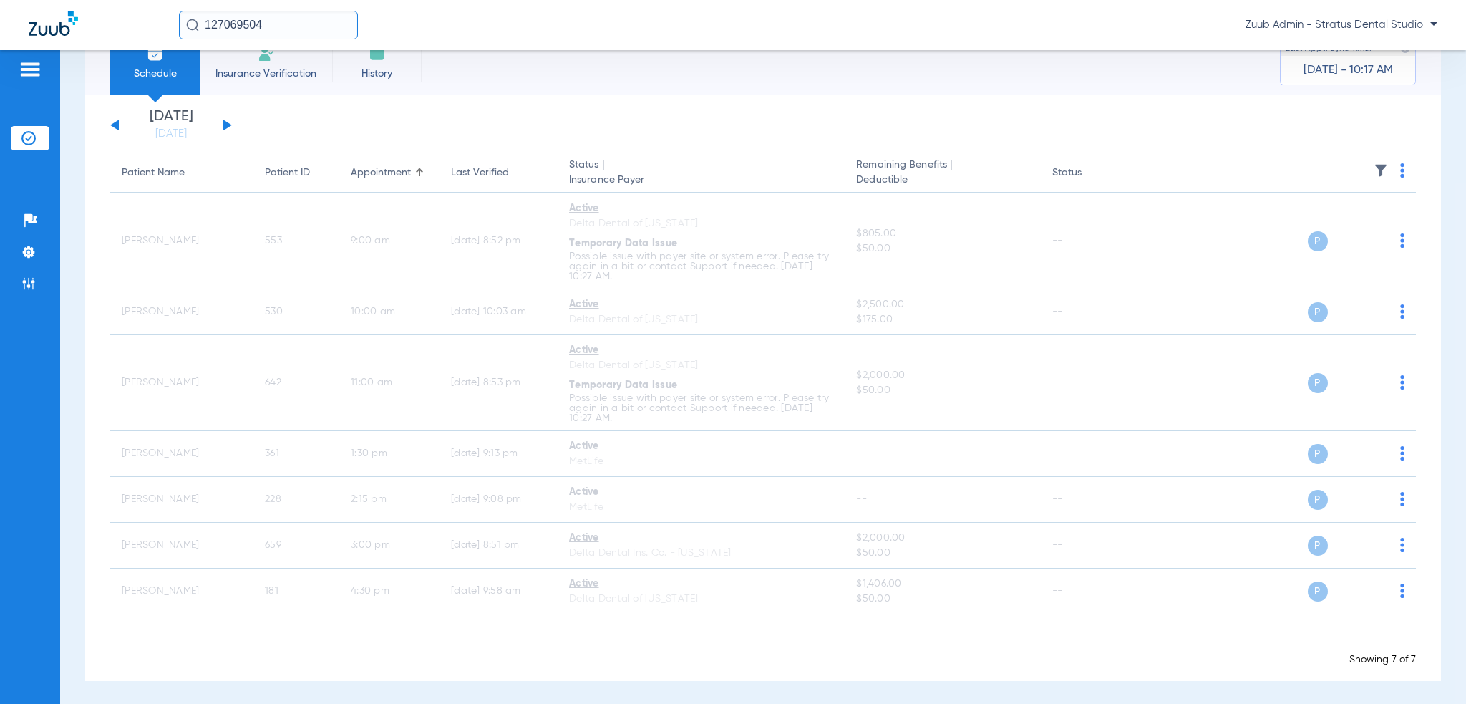
drag, startPoint x: 132, startPoint y: 122, endPoint x: 121, endPoint y: 122, distance: 10.7
click at [131, 122] on li "[DATE] [DATE]" at bounding box center [171, 125] width 86 height 31
click at [121, 122] on div "[DATE] [DATE] [DATE] [DATE] [DATE] [DATE] [DATE] [DATE] [DATE] [DATE] [DATE] [D…" at bounding box center [171, 125] width 122 height 31
click at [112, 125] on button at bounding box center [114, 125] width 9 height 11
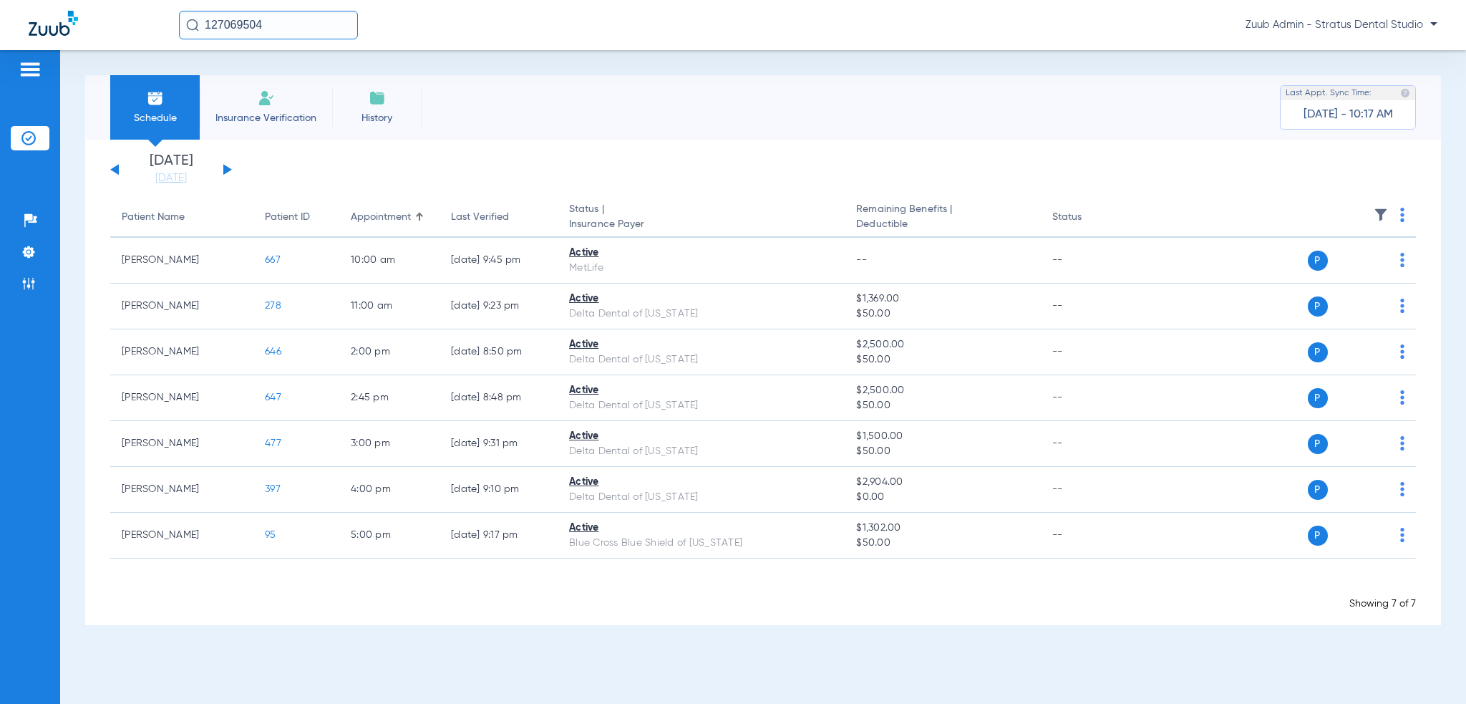
click at [1402, 217] on img at bounding box center [1402, 215] width 4 height 14
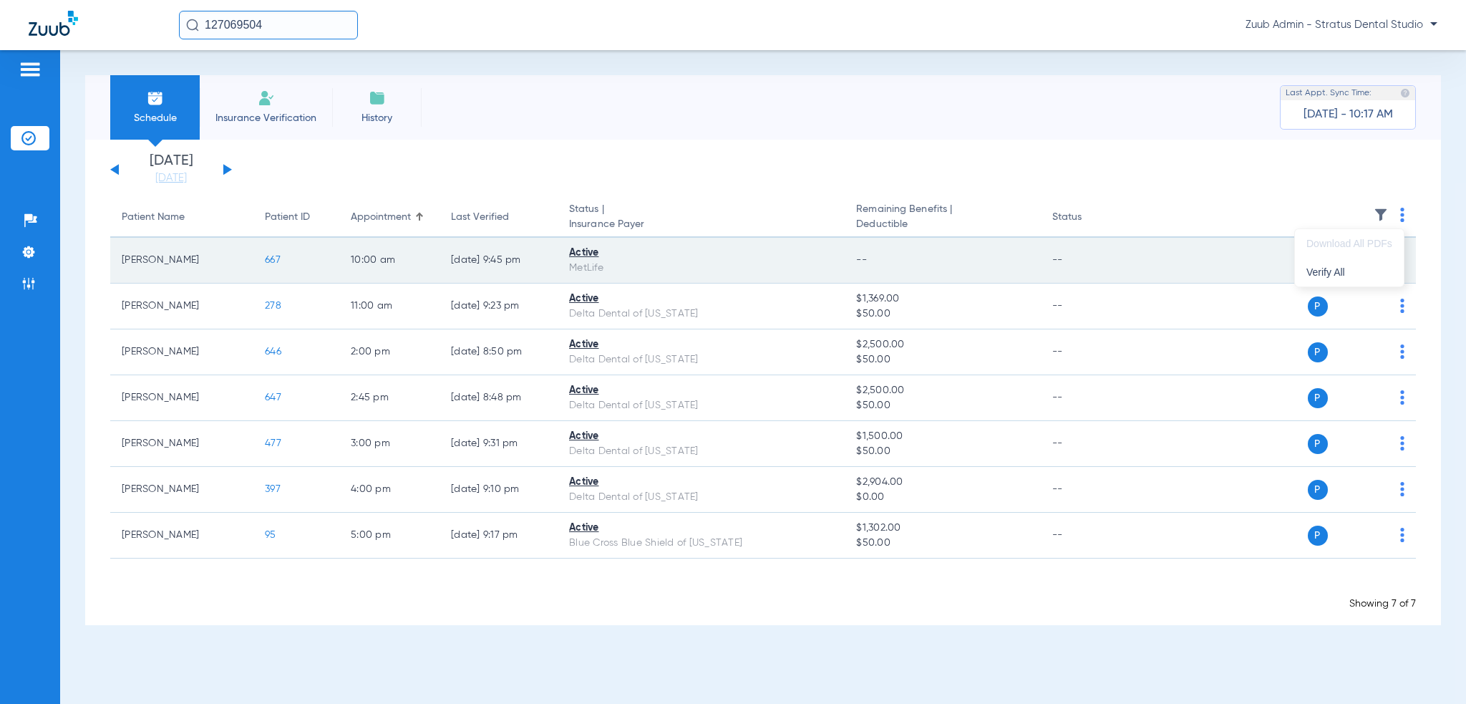
drag, startPoint x: 1380, startPoint y: 271, endPoint x: 1324, endPoint y: 266, distance: 56.1
click at [1380, 271] on span "Verify All" at bounding box center [1349, 272] width 86 height 10
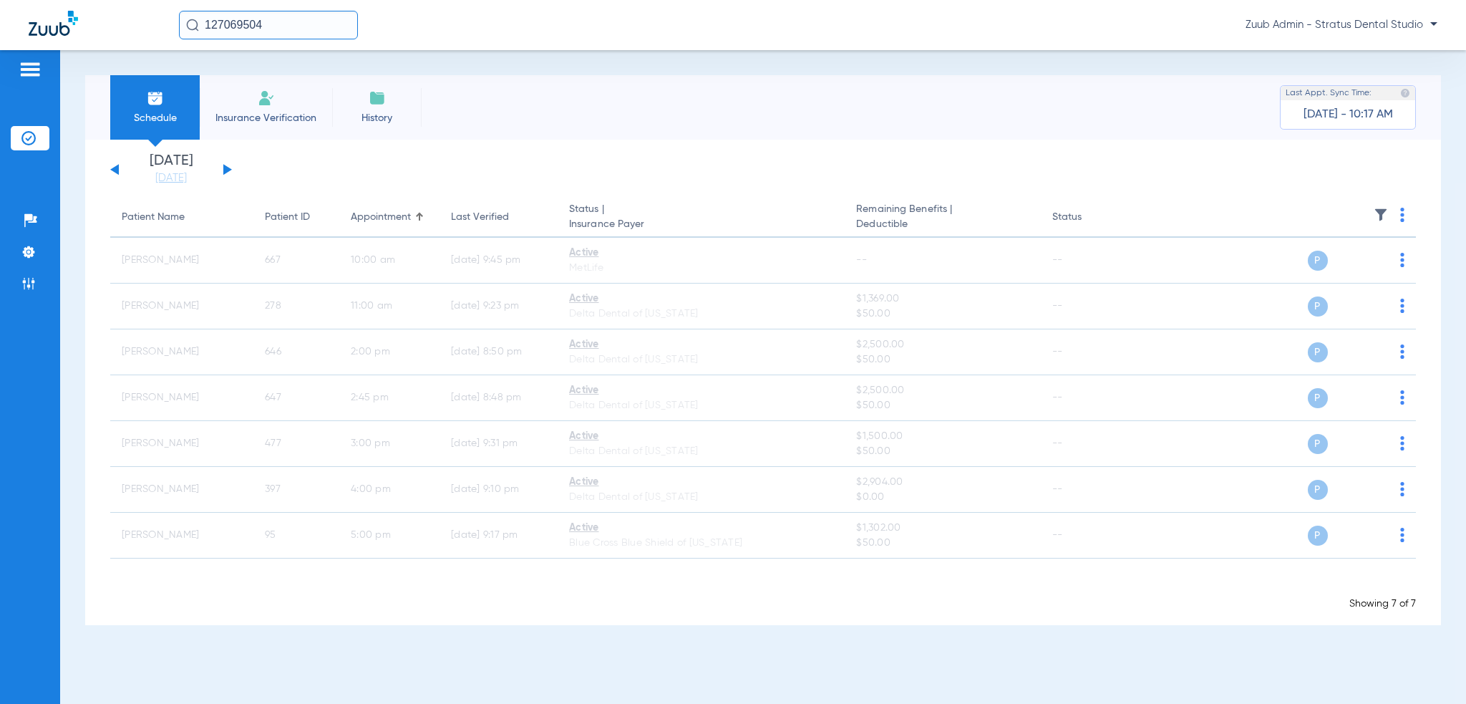
click at [224, 172] on button at bounding box center [227, 169] width 9 height 11
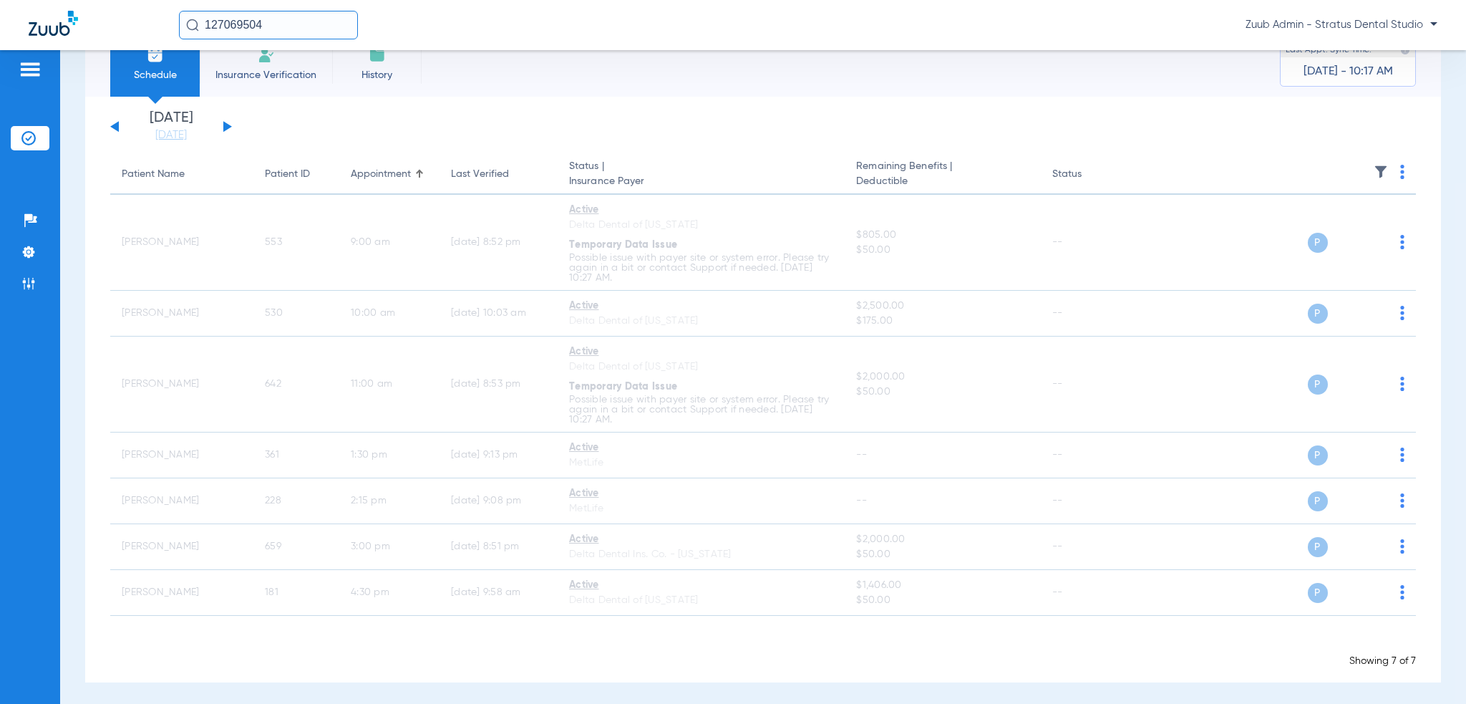
scroll to position [44, 0]
click at [115, 123] on button at bounding box center [114, 125] width 9 height 11
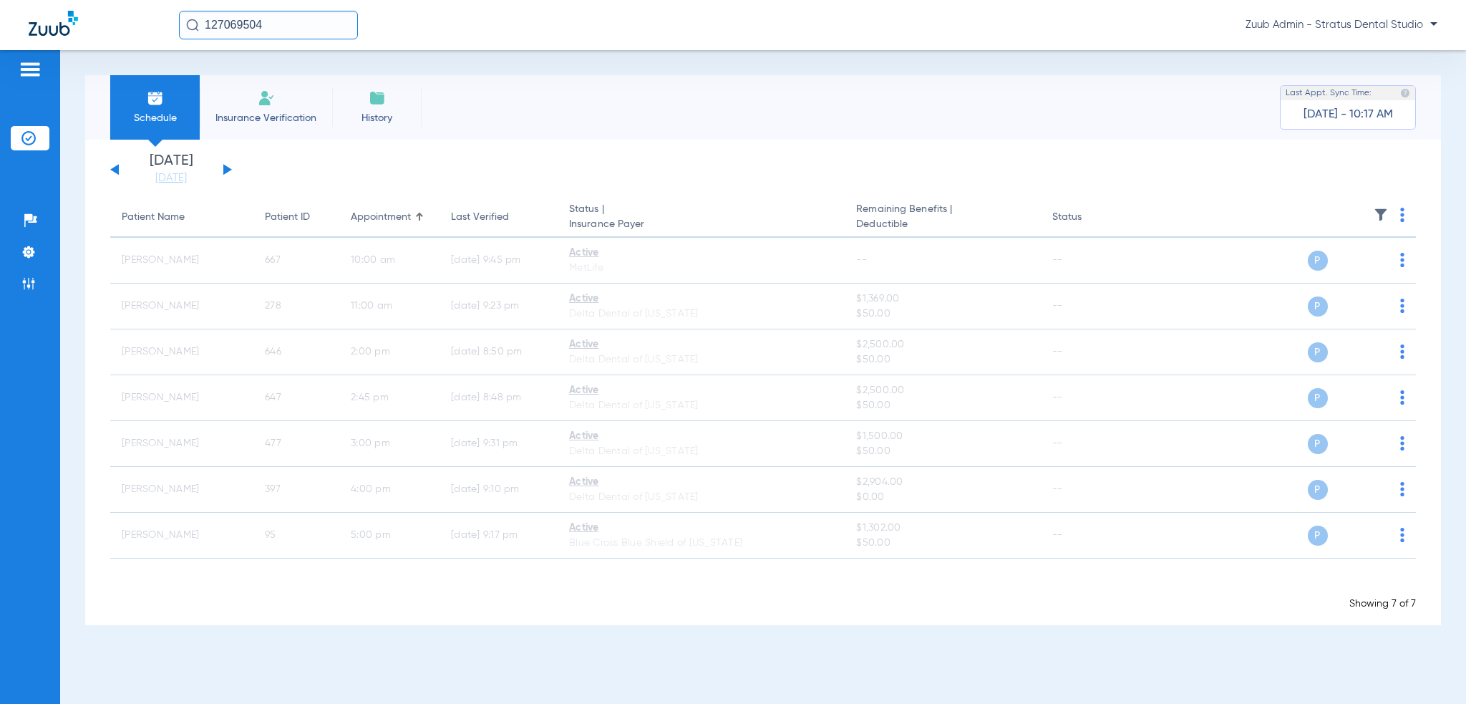
click at [114, 161] on div "[DATE] [DATE] [DATE] [DATE] [DATE] [DATE] [DATE] [DATE] [DATE] [DATE] [DATE] [D…" at bounding box center [171, 169] width 122 height 31
click at [114, 165] on div "[DATE] [DATE] [DATE] [DATE] [DATE] [DATE] [DATE] [DATE] [DATE] [DATE] [DATE] [D…" at bounding box center [171, 169] width 122 height 31
click at [114, 169] on button at bounding box center [114, 169] width 9 height 11
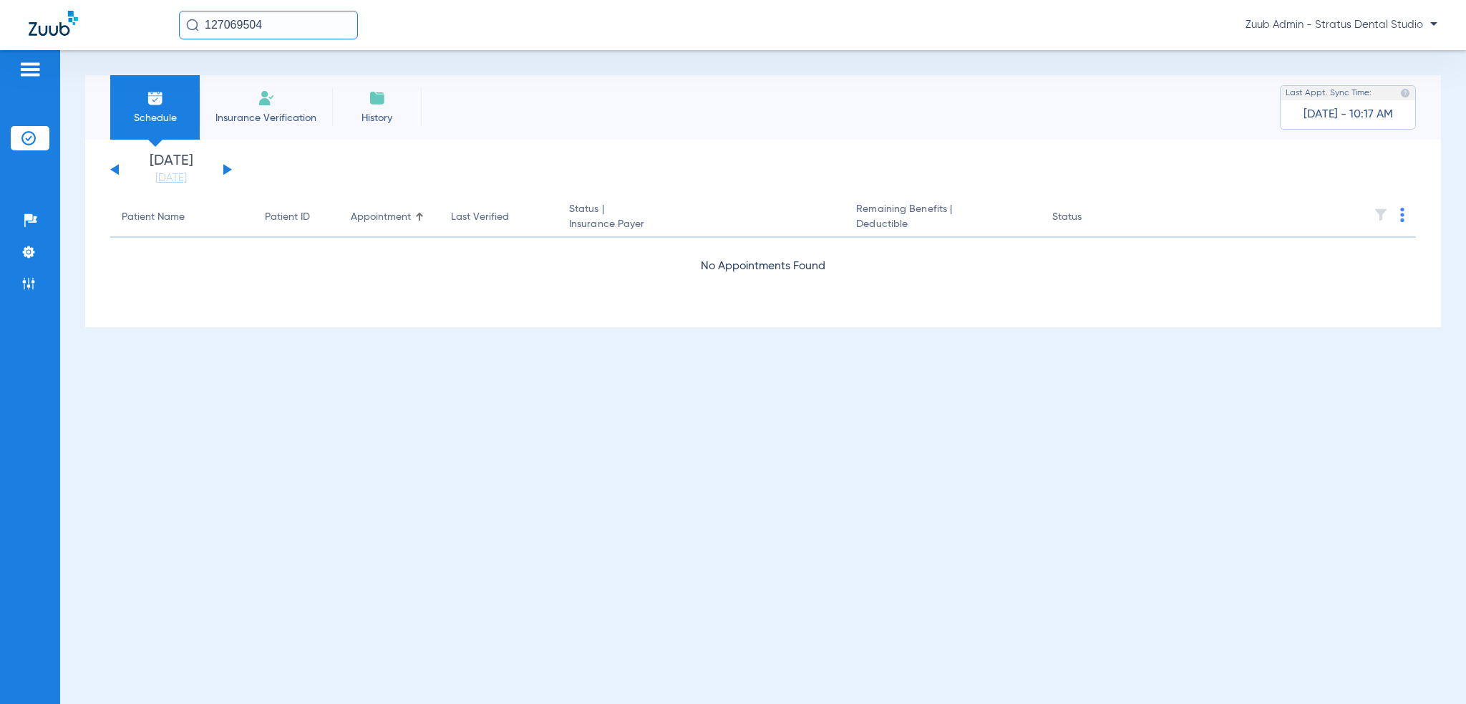
click at [114, 169] on button at bounding box center [114, 169] width 9 height 11
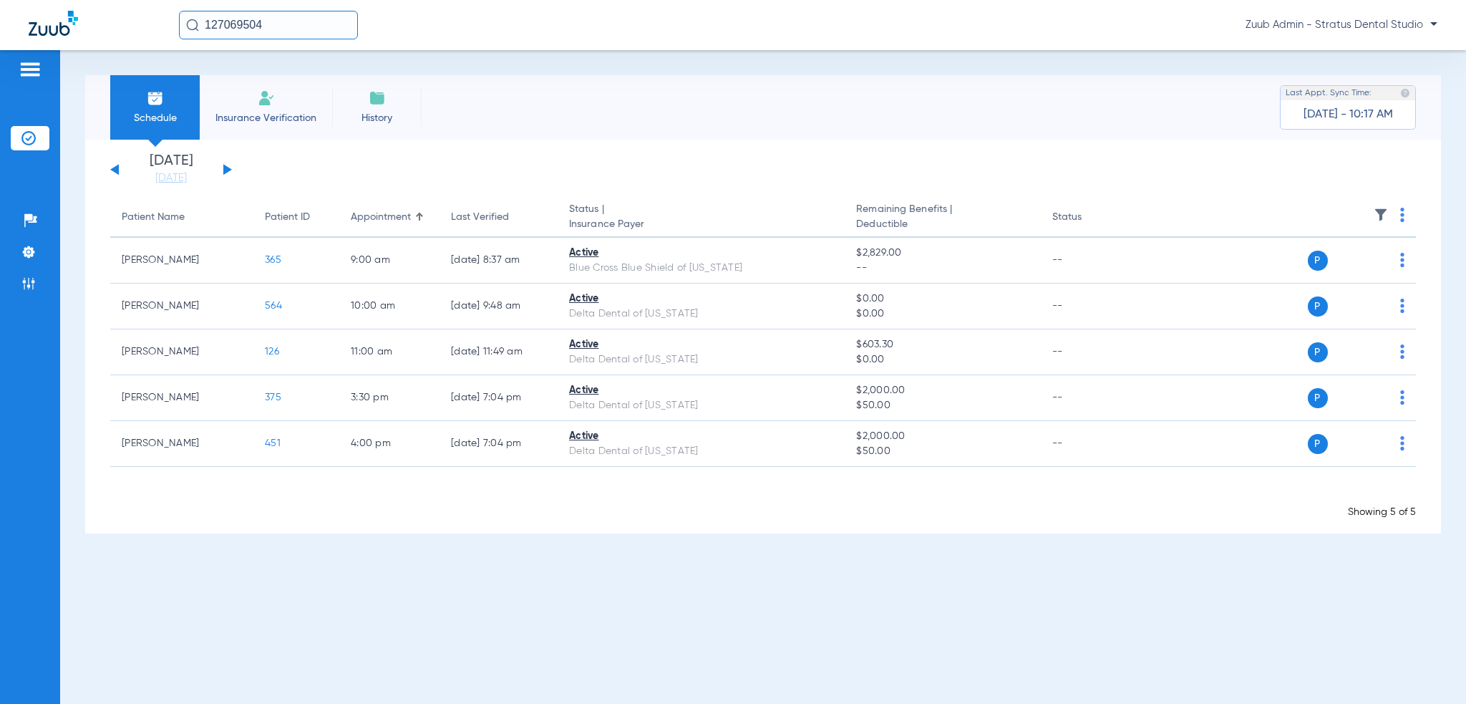
click at [223, 166] on button at bounding box center [227, 169] width 9 height 11
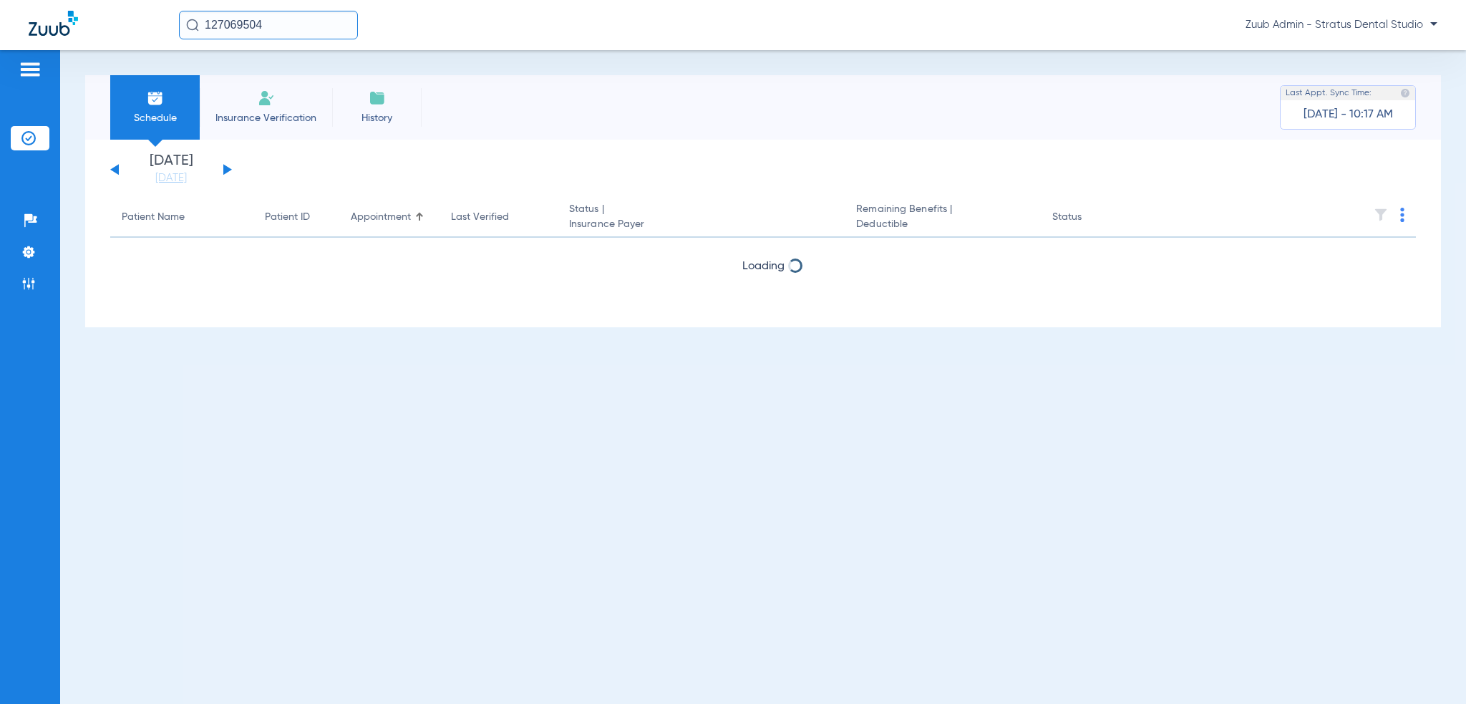
click at [223, 166] on button at bounding box center [227, 169] width 9 height 11
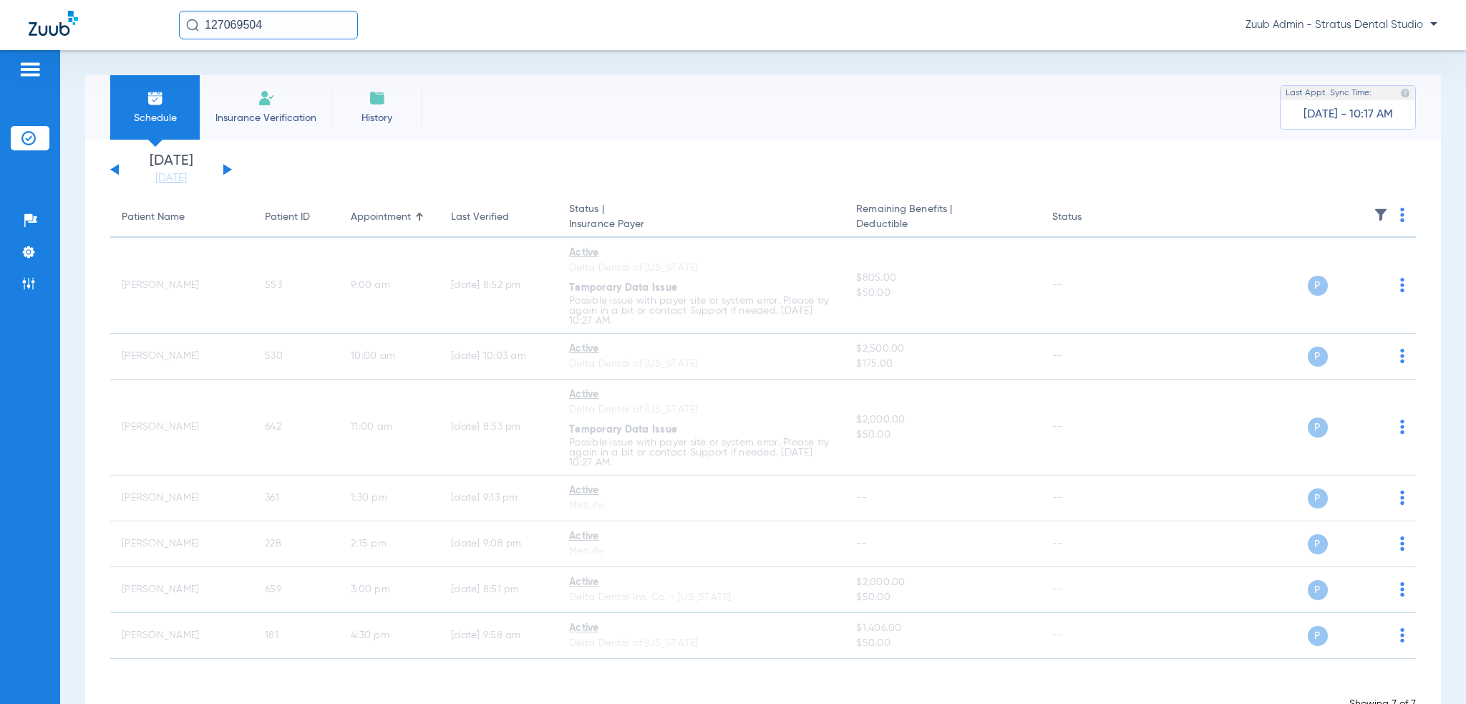
click at [223, 166] on button at bounding box center [227, 169] width 9 height 11
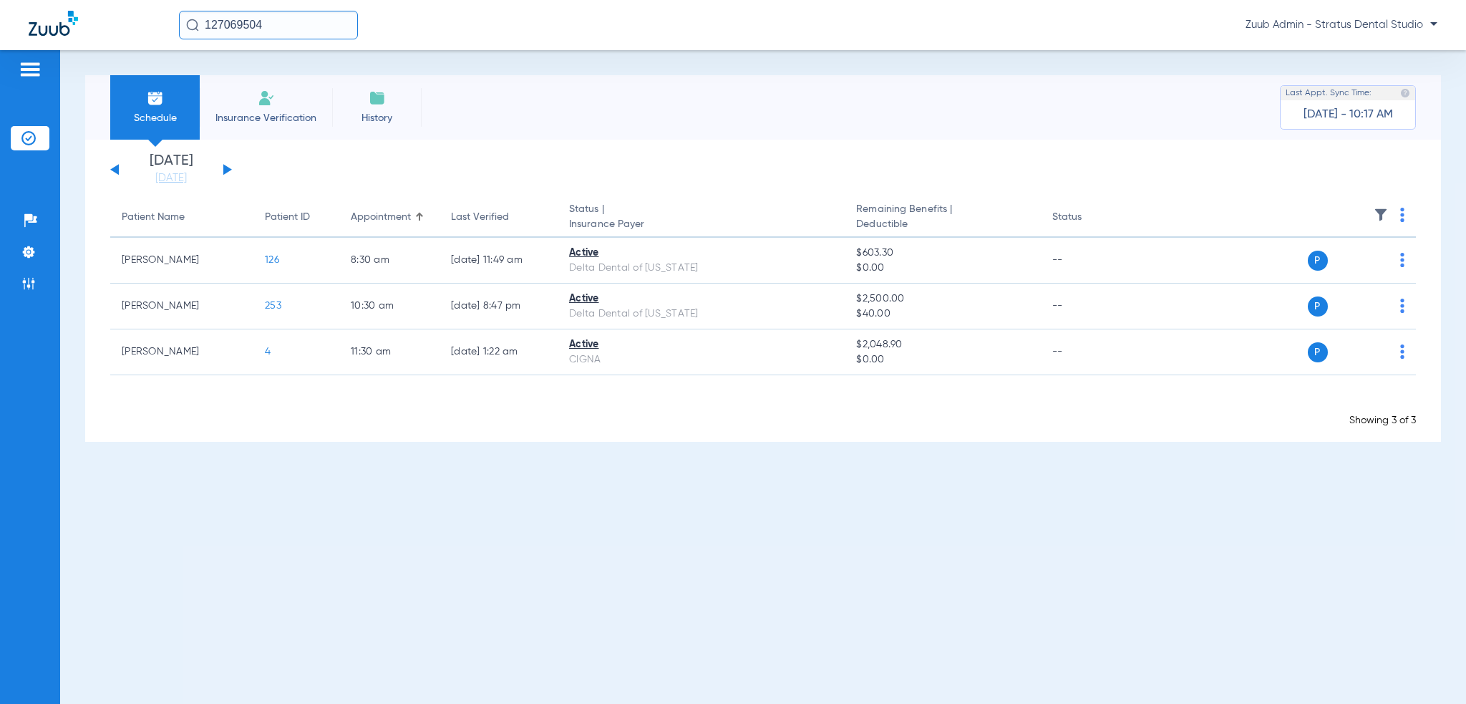
click at [1408, 217] on th at bounding box center [1276, 218] width 278 height 40
click at [1403, 217] on img at bounding box center [1402, 215] width 4 height 14
click at [1372, 267] on span "Verify All" at bounding box center [1349, 272] width 86 height 10
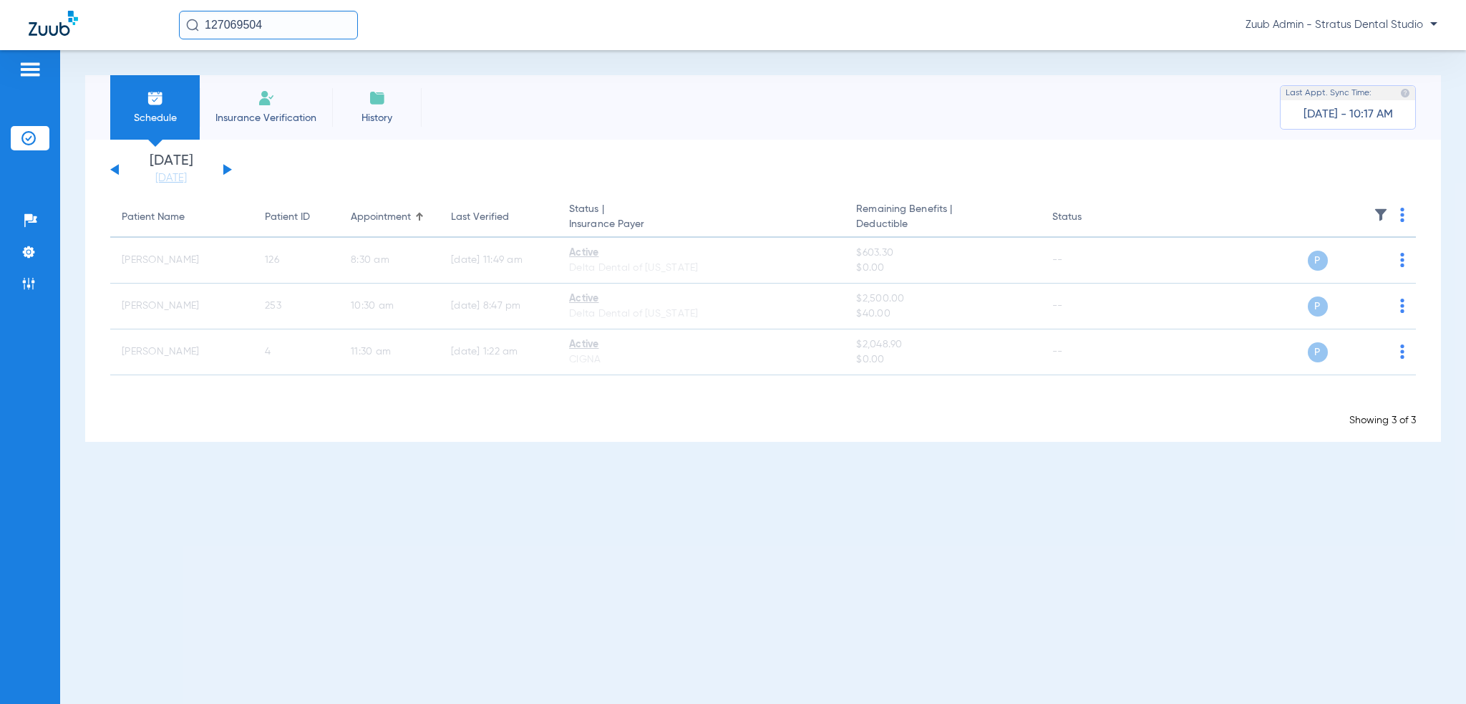
click at [226, 170] on button at bounding box center [227, 169] width 9 height 11
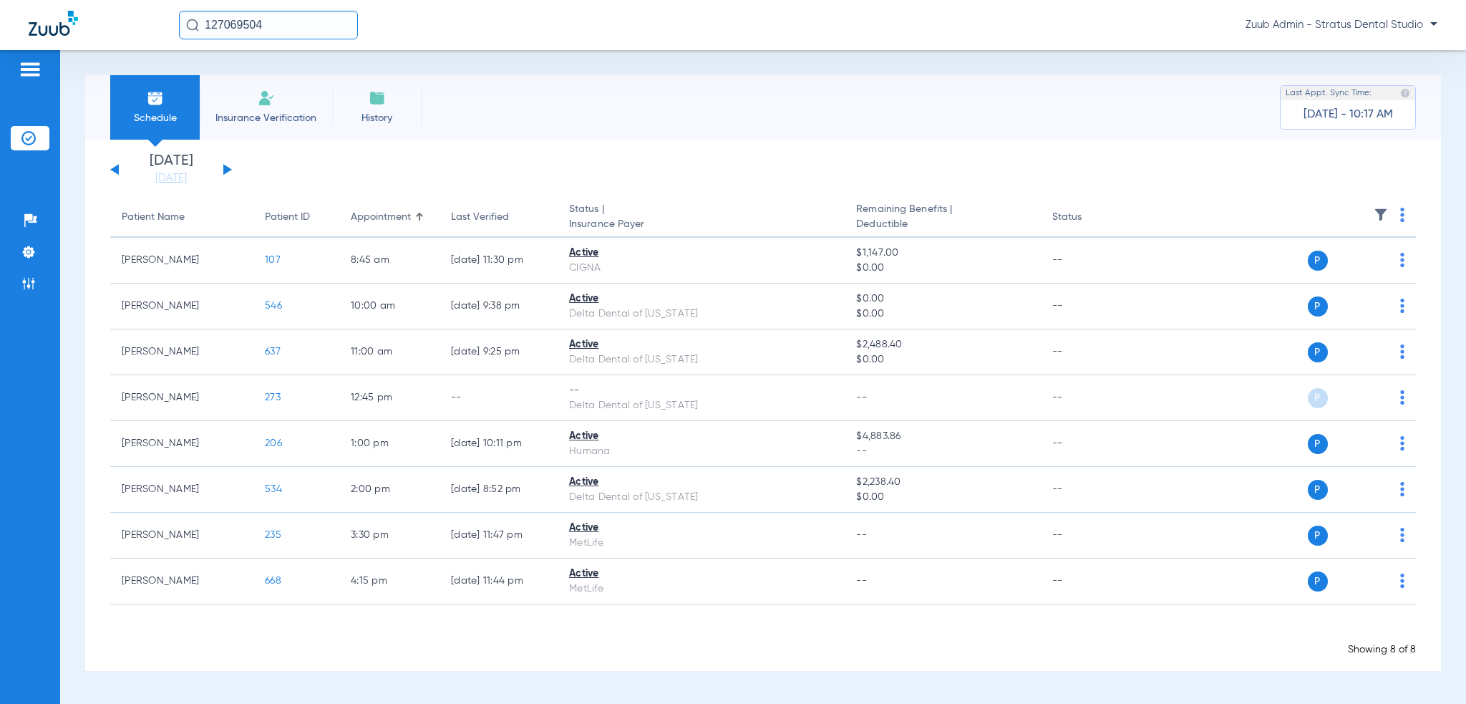
click at [1407, 223] on th at bounding box center [1276, 218] width 278 height 40
click at [1403, 220] on img at bounding box center [1402, 215] width 4 height 14
click at [1345, 280] on button "Verify All" at bounding box center [1349, 272] width 109 height 29
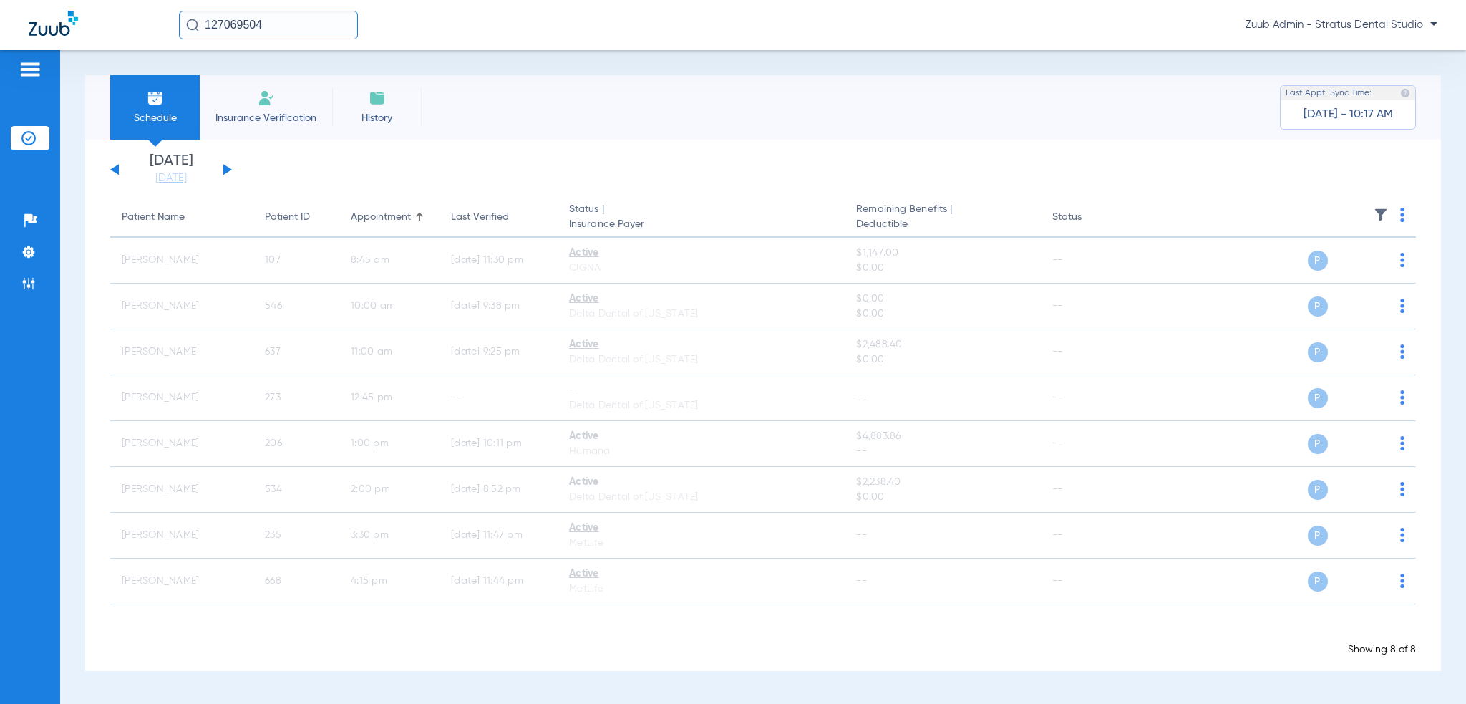
click at [218, 167] on div "[DATE] [DATE] [DATE] [DATE] [DATE] [DATE] [DATE] [DATE] [DATE] [DATE] [DATE] [D…" at bounding box center [171, 169] width 122 height 31
click at [223, 165] on button at bounding box center [227, 169] width 9 height 11
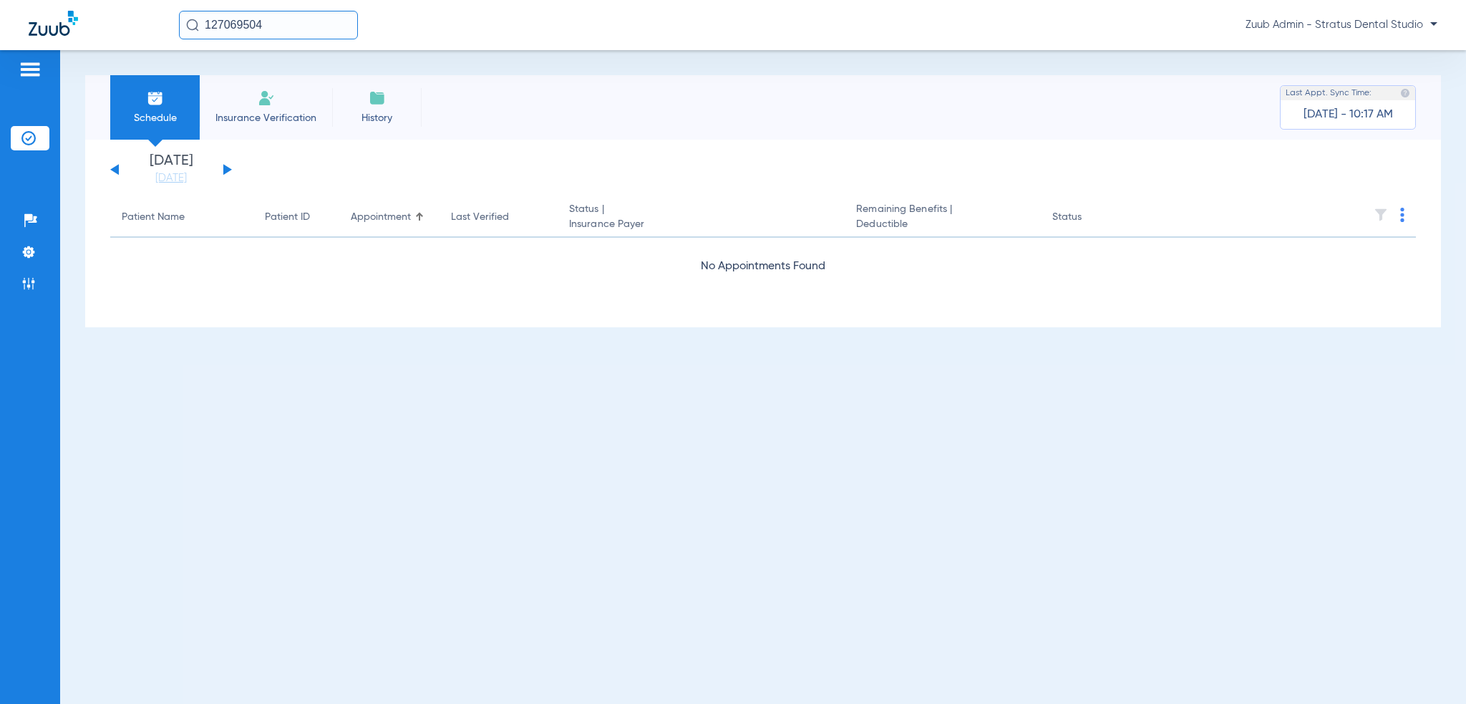
click at [217, 173] on div "[DATE] [DATE] [DATE] [DATE] [DATE] [DATE] [DATE] [DATE] [DATE] [DATE] [DATE] [D…" at bounding box center [171, 169] width 122 height 31
click at [220, 171] on div "[DATE] [DATE] [DATE] [DATE] [DATE] [DATE] [DATE] [DATE] [DATE] [DATE] [DATE] [D…" at bounding box center [171, 169] width 122 height 31
click at [224, 170] on button at bounding box center [227, 169] width 9 height 11
